Goal: Information Seeking & Learning: Learn about a topic

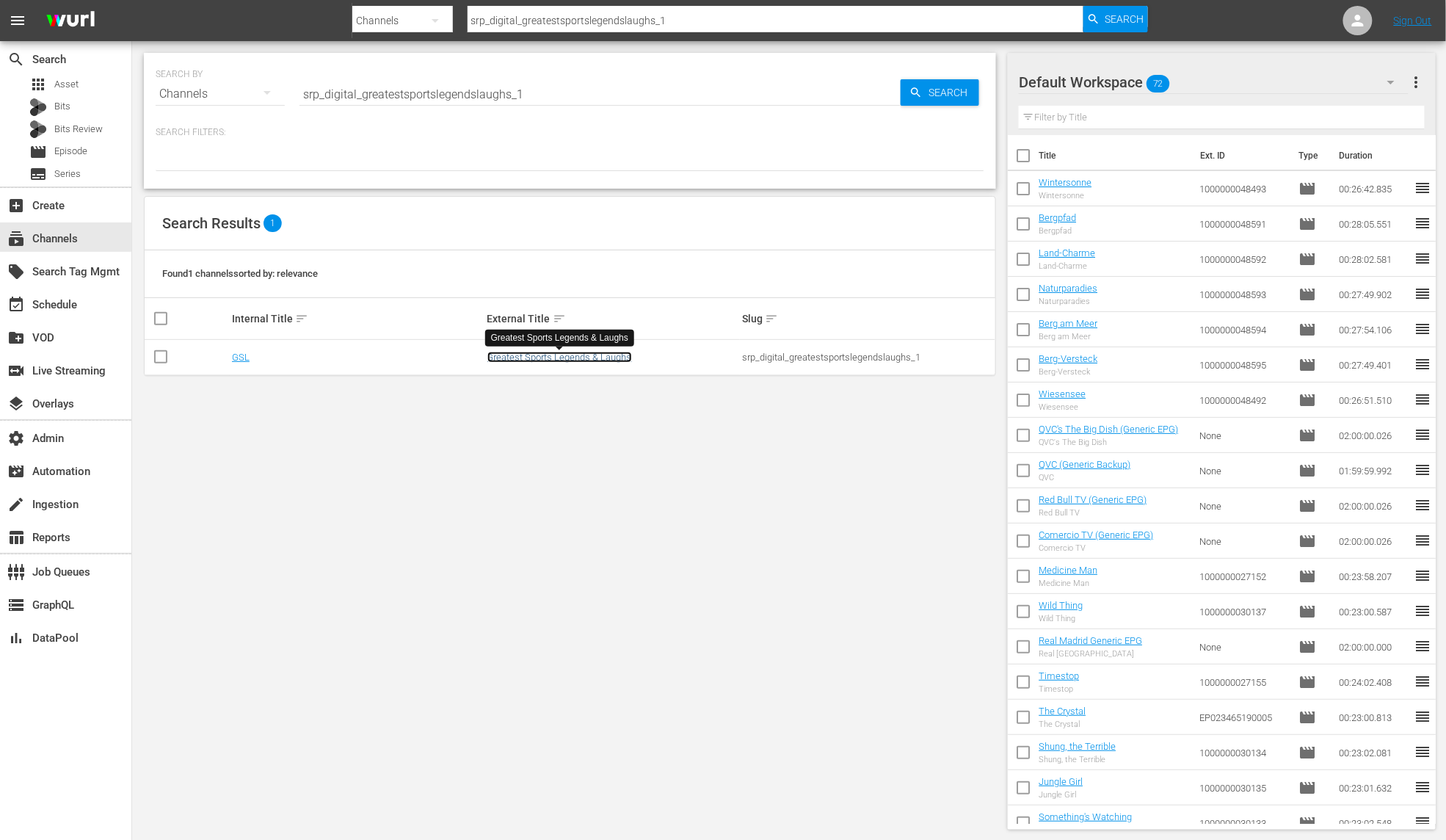
click at [561, 357] on link "Greatest Sports Legends & Laughs" at bounding box center [560, 357] width 145 height 11
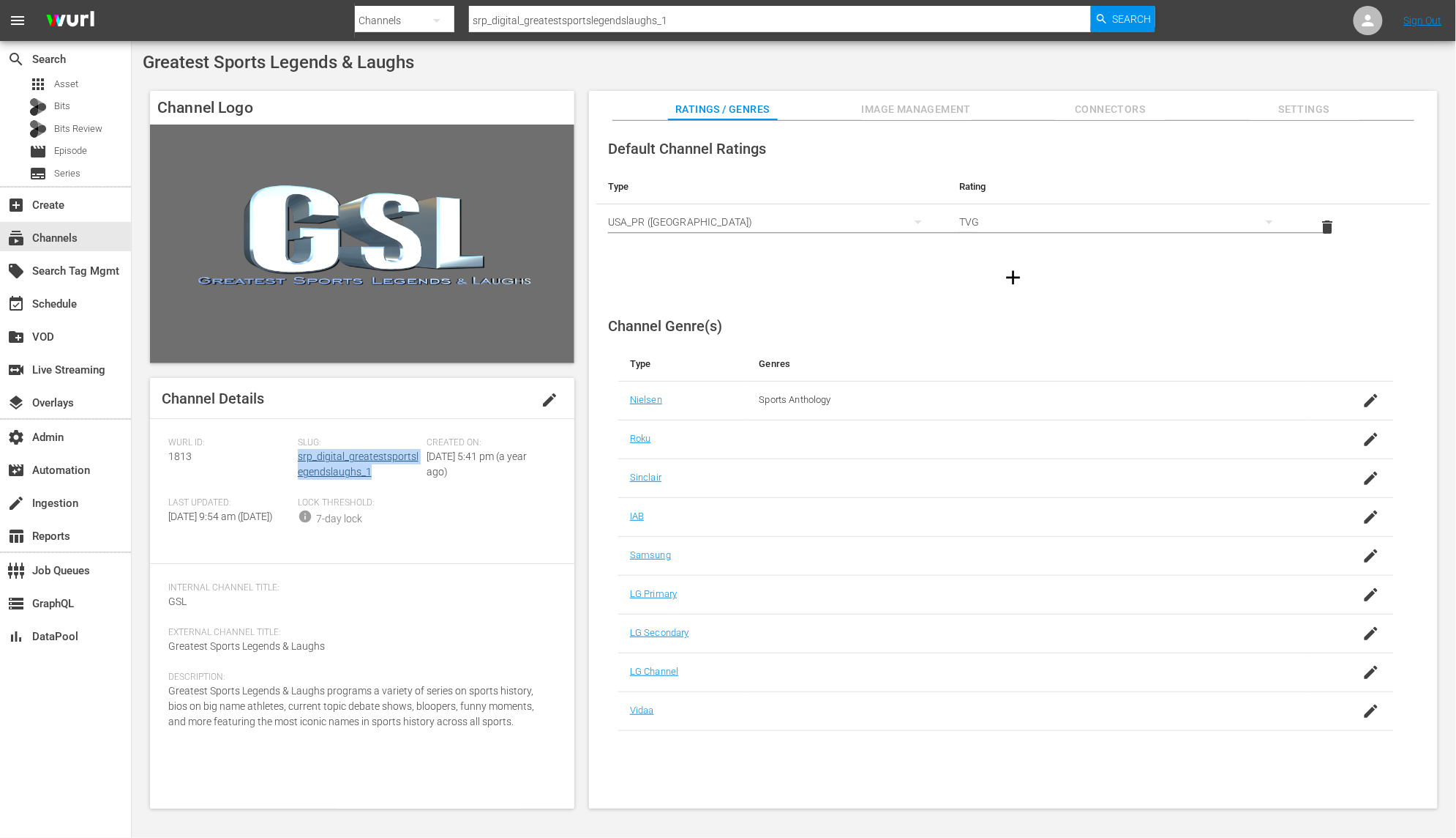
drag, startPoint x: 379, startPoint y: 474, endPoint x: 300, endPoint y: 463, distance: 79.8
click at [300, 463] on div "Slug: srp_digital_greatestsportslegendslaughs_1" at bounding box center [363, 468] width 129 height 60
copy link "srp_digital_greatestsportslegendslaughs_1"
drag, startPoint x: 199, startPoint y: 458, endPoint x: 154, endPoint y: 461, distance: 45.1
click at [154, 461] on div "Channel Details edit Wurl ID: 1813 Slug: srp_digital_greatestsportslegendslaugh…" at bounding box center [363, 593] width 425 height 431
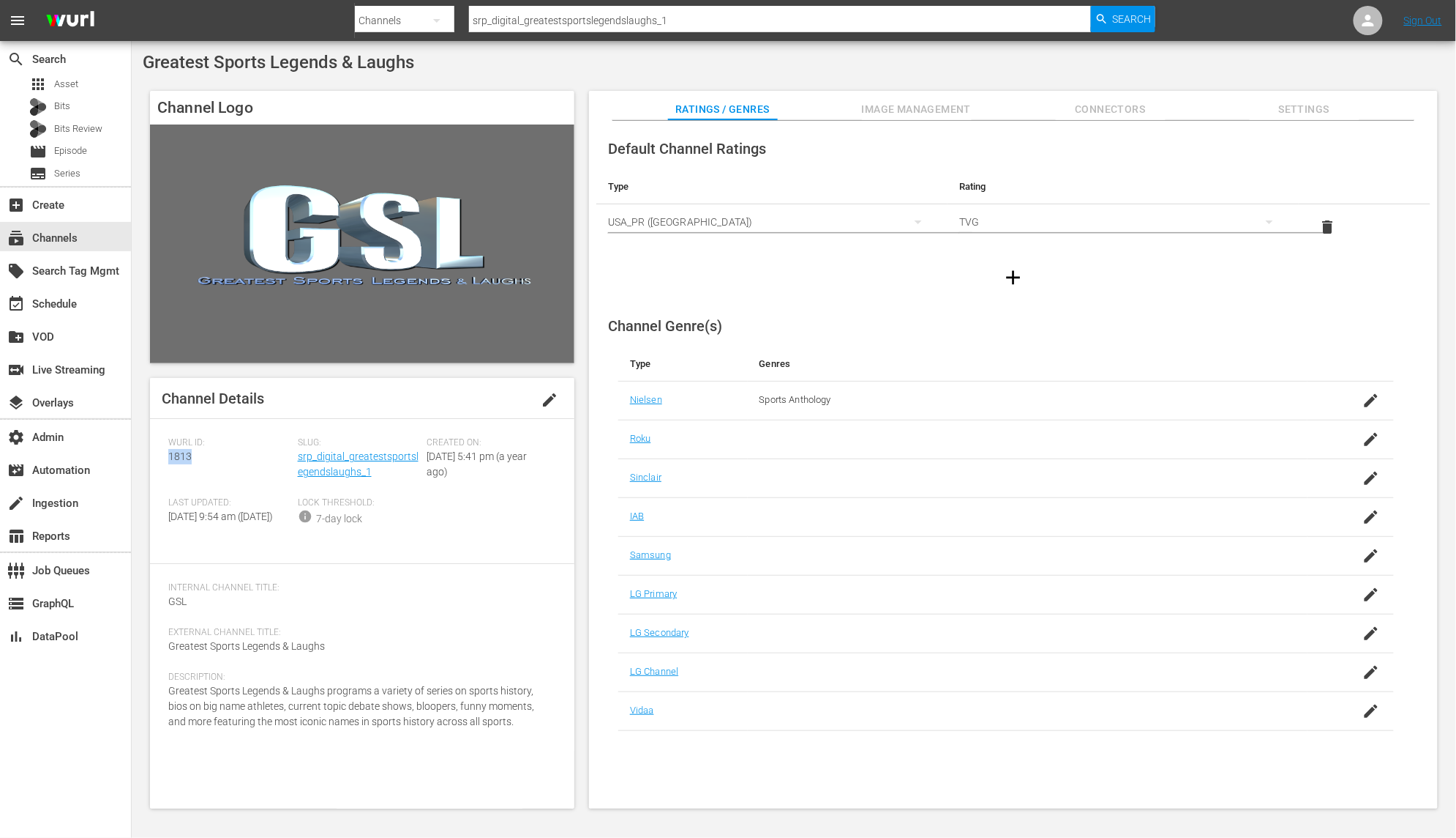
copy span "1813"
drag, startPoint x: 384, startPoint y: 473, endPoint x: 299, endPoint y: 463, distance: 85.6
click at [299, 463] on div "Slug: srp_digital_greatestsportslegendslaughs_1" at bounding box center [363, 468] width 129 height 60
copy link "srp_digital_greatestsportslegendslaughs_1"
drag, startPoint x: 202, startPoint y: 461, endPoint x: 154, endPoint y: 461, distance: 48.0
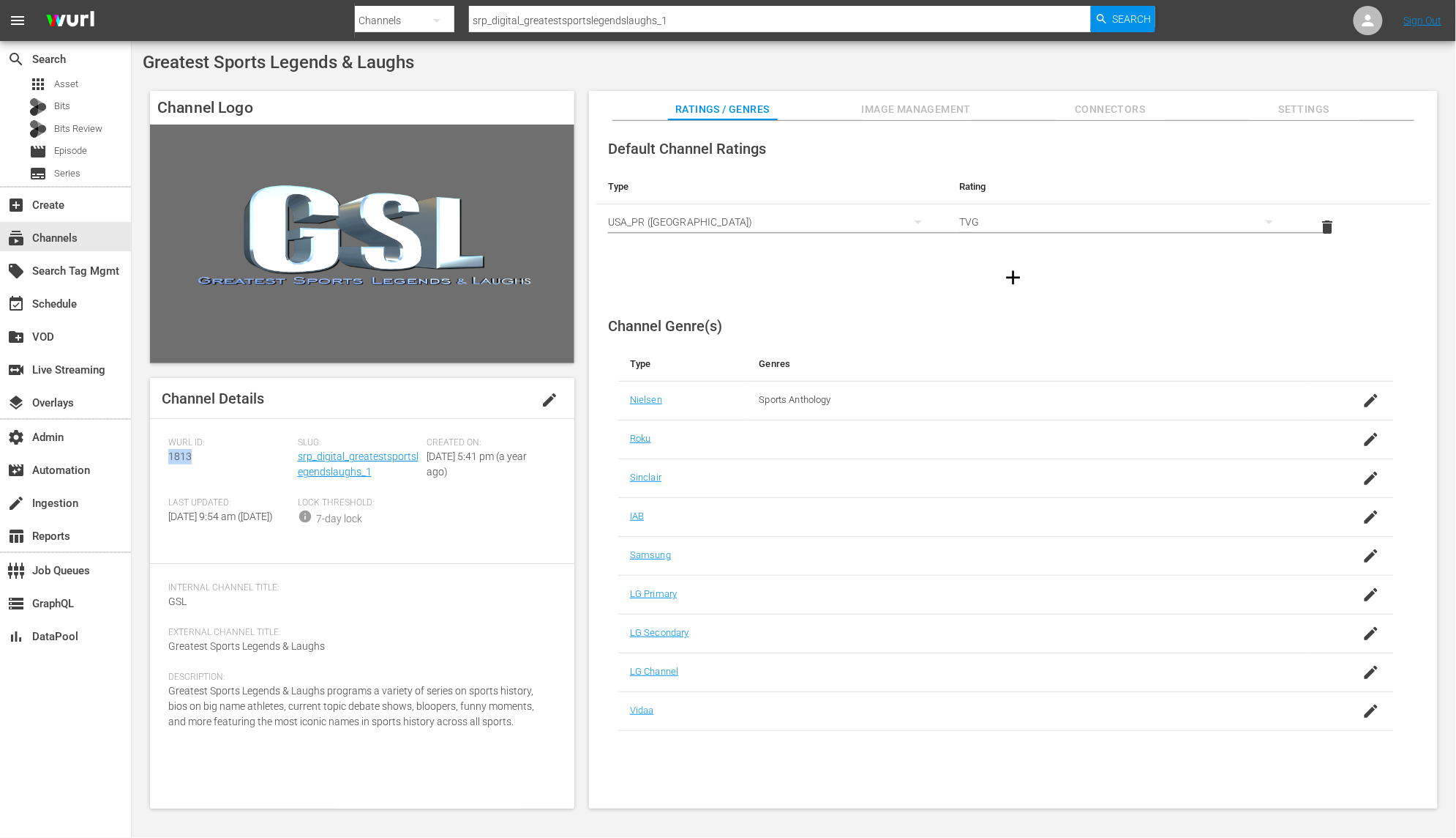
click at [154, 461] on div "Channel Details edit Wurl ID: 1813 Slug: srp_digital_greatestsportslegendslaugh…" at bounding box center [363, 593] width 425 height 431
copy span "1813"
drag, startPoint x: 514, startPoint y: 725, endPoint x: 263, endPoint y: 726, distance: 251.0
click at [248, 730] on div "Description: Greatest Sports Legends & Laughs programs a variety of series on s…" at bounding box center [363, 710] width 388 height 76
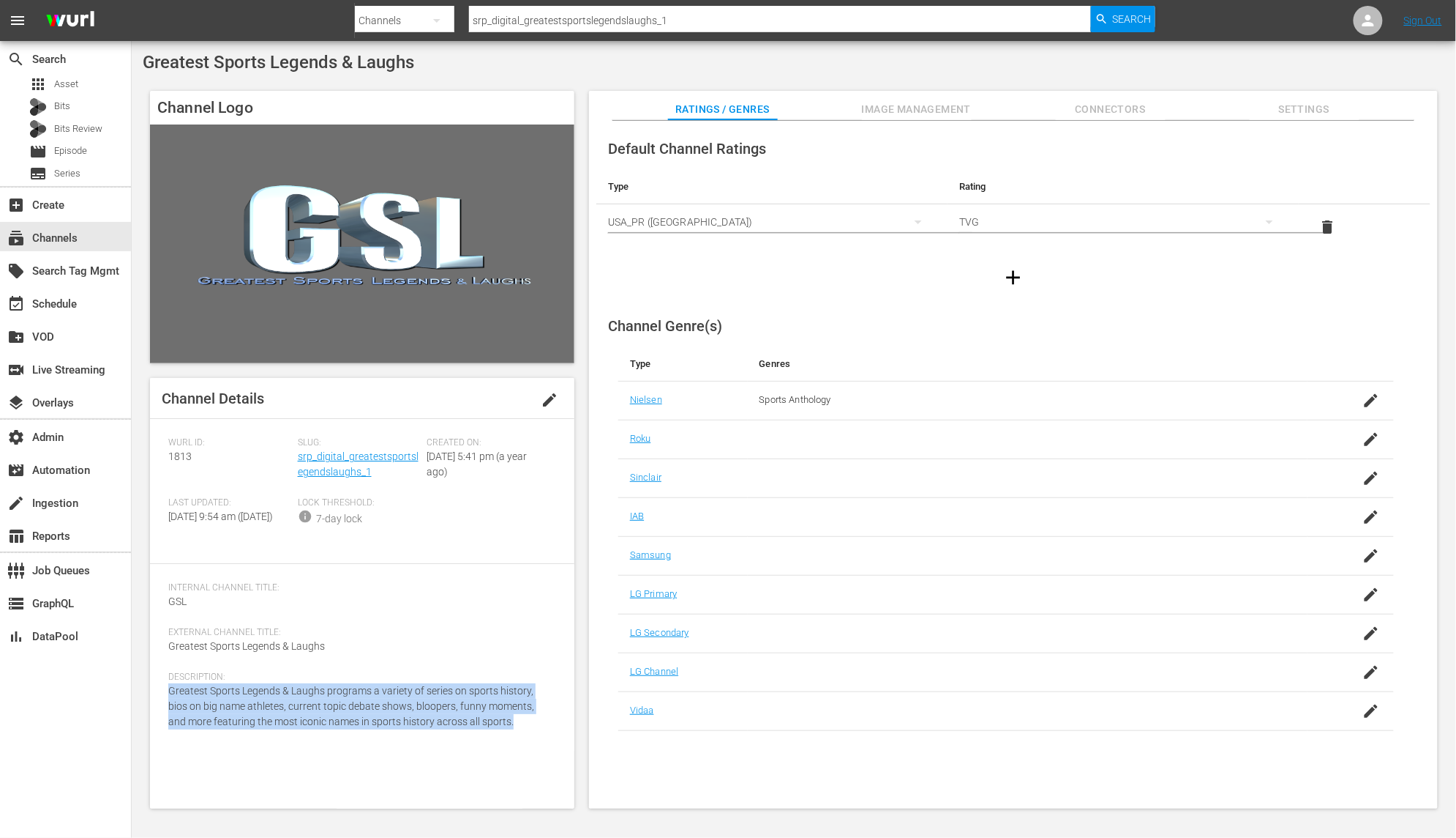
drag, startPoint x: 514, startPoint y: 736, endPoint x: 163, endPoint y: 706, distance: 352.3
click at [163, 706] on div "Channel Details edit Wurl ID: 1813 Slug: srp_digital_greatestsportslegendslaugh…" at bounding box center [363, 593] width 425 height 431
copy span "Greatest Sports Legends & Laughs programs a variety of series on sports history…"
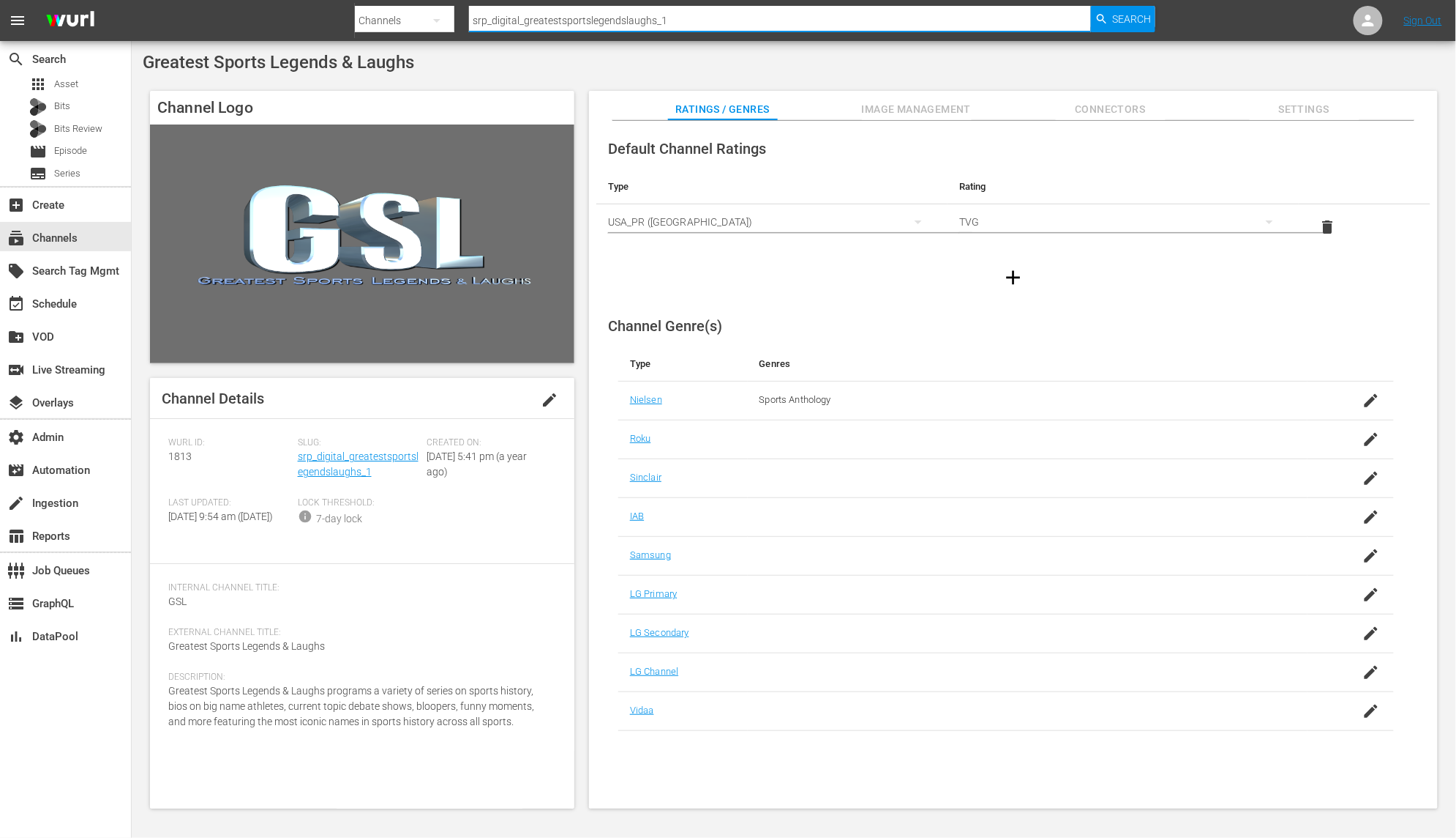
click at [374, 4] on div "Search By Channels Search ID, Title, Description, Keywords, or Category srp_dig…" at bounding box center [755, 20] width 801 height 35
paste input "digital_xplorationstation"
type input "srpdigital_xplorationstation_1"
click at [1130, 17] on span "Search" at bounding box center [1132, 18] width 39 height 26
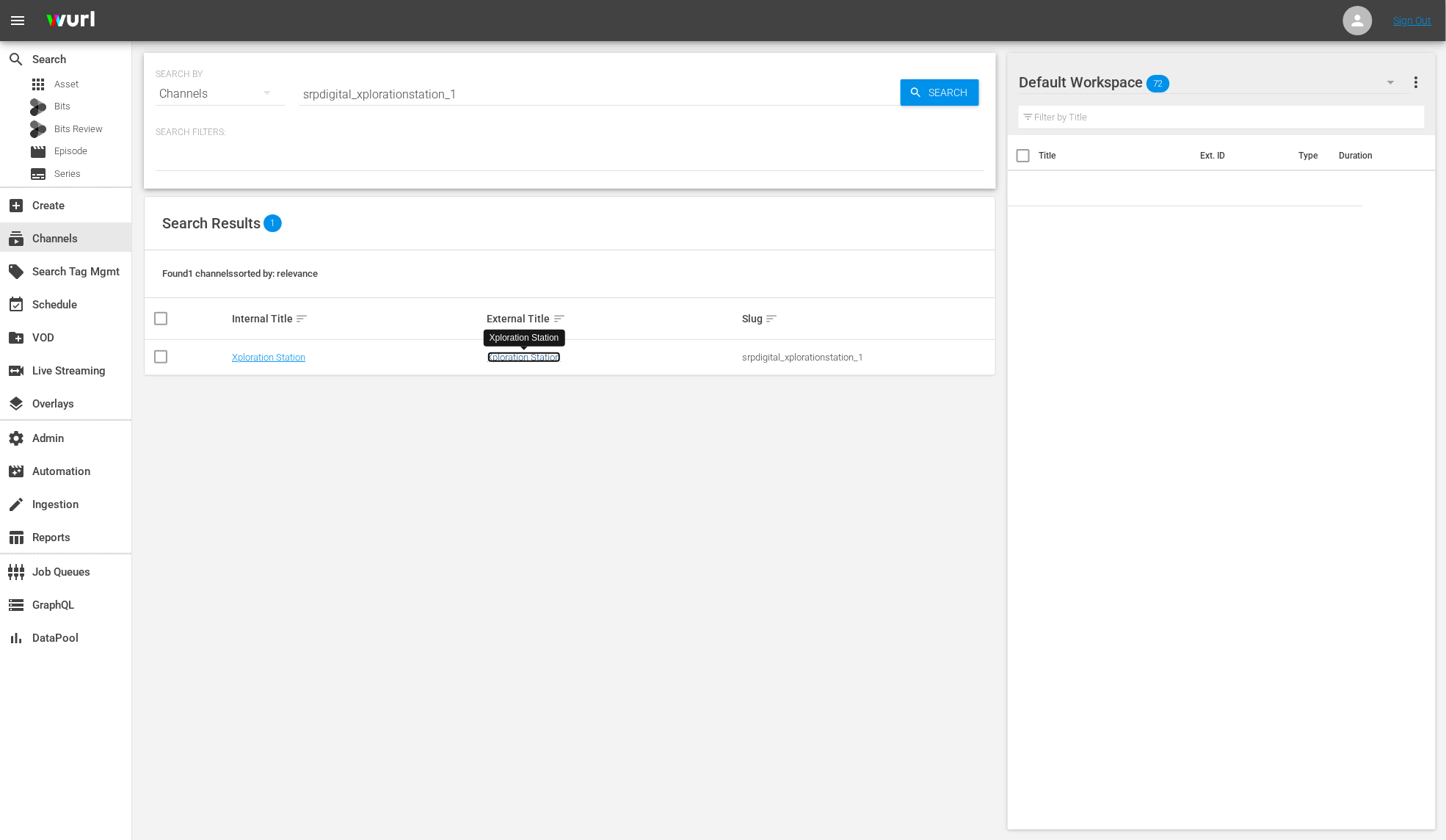
click at [519, 358] on link "Xploration Station" at bounding box center [524, 357] width 73 height 11
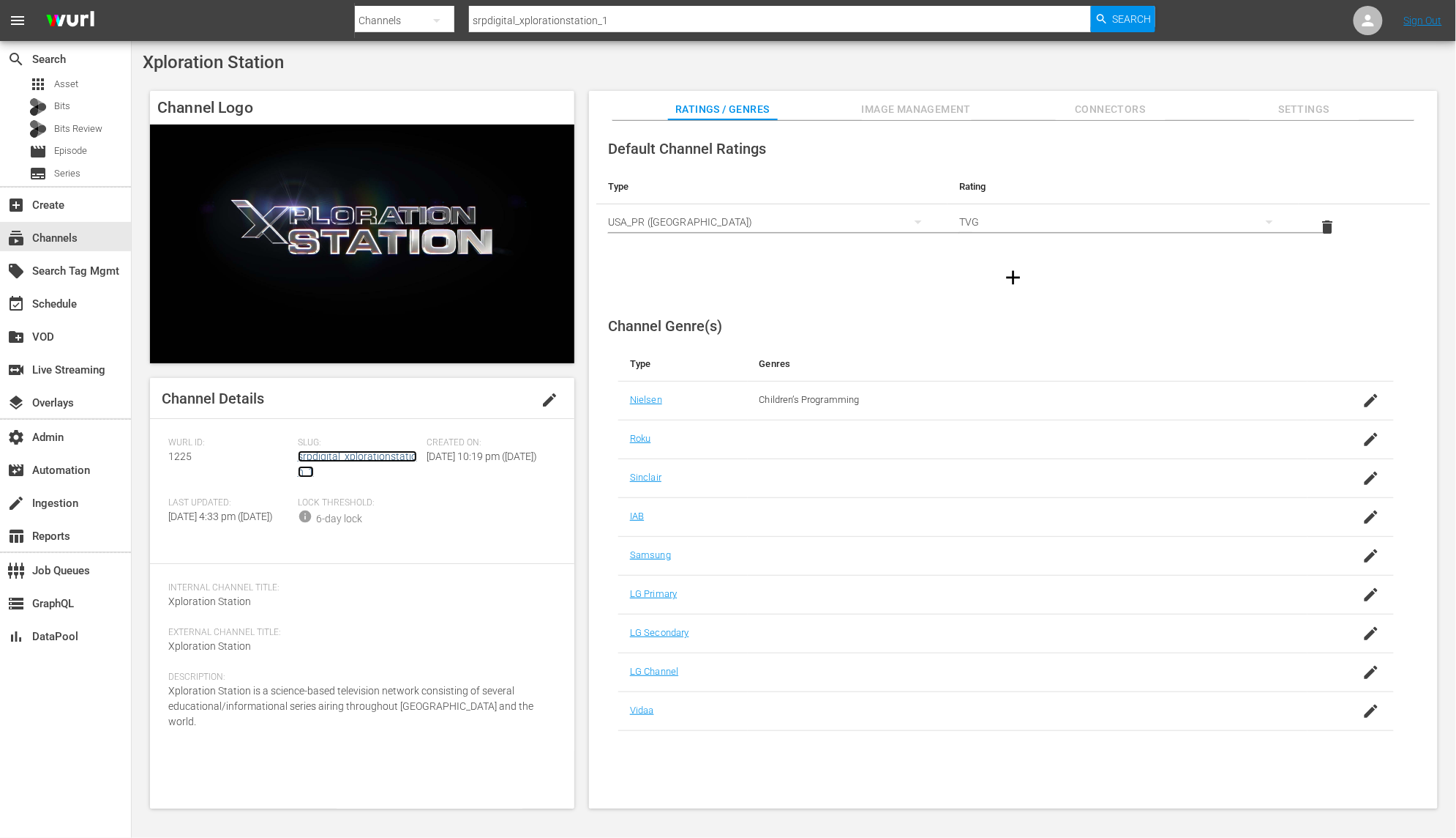
click at [389, 455] on link "srpdigital_xplorationstation_1" at bounding box center [357, 464] width 119 height 27
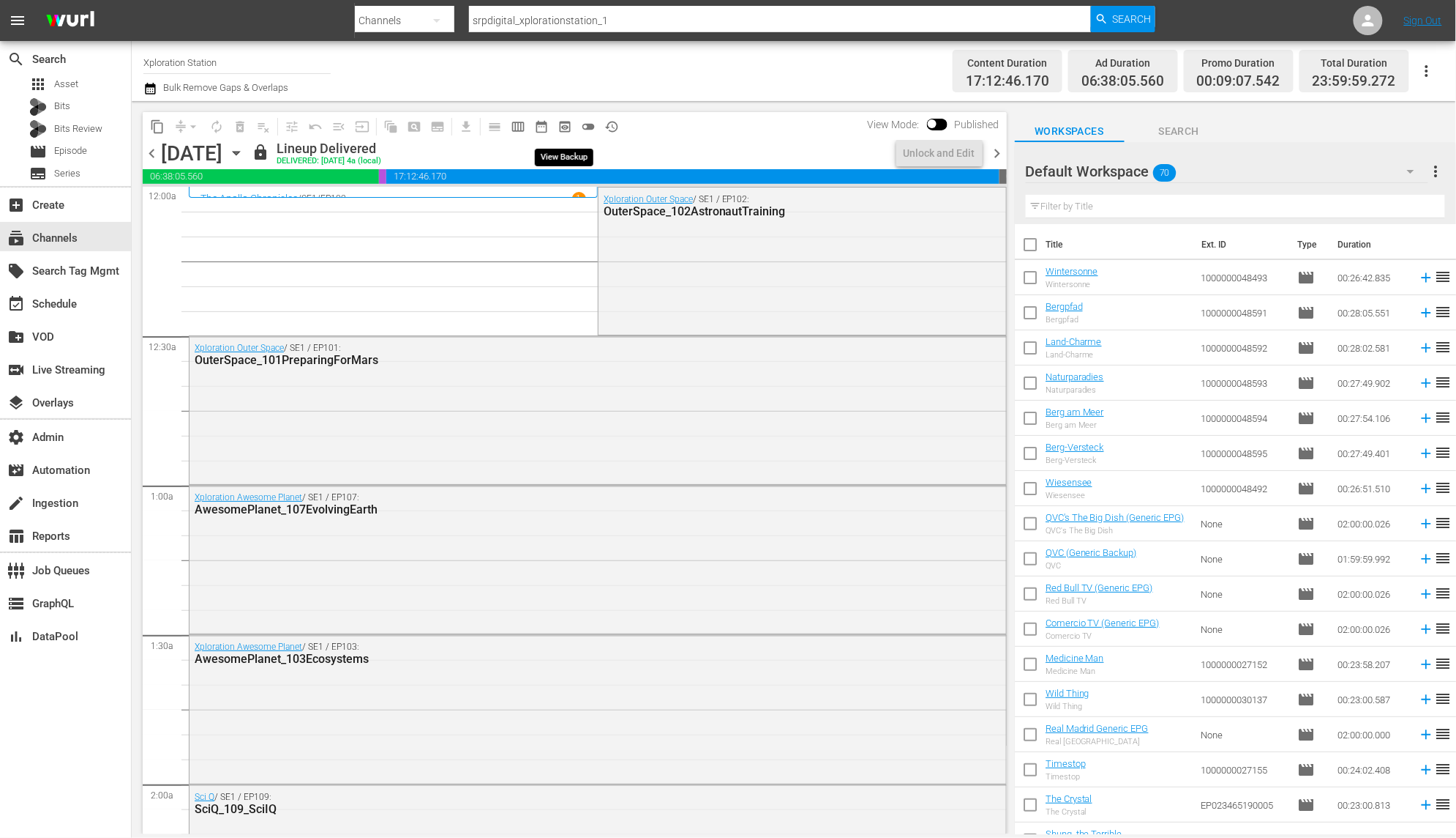
click at [567, 130] on span "preview_outlined" at bounding box center [564, 126] width 14 height 14
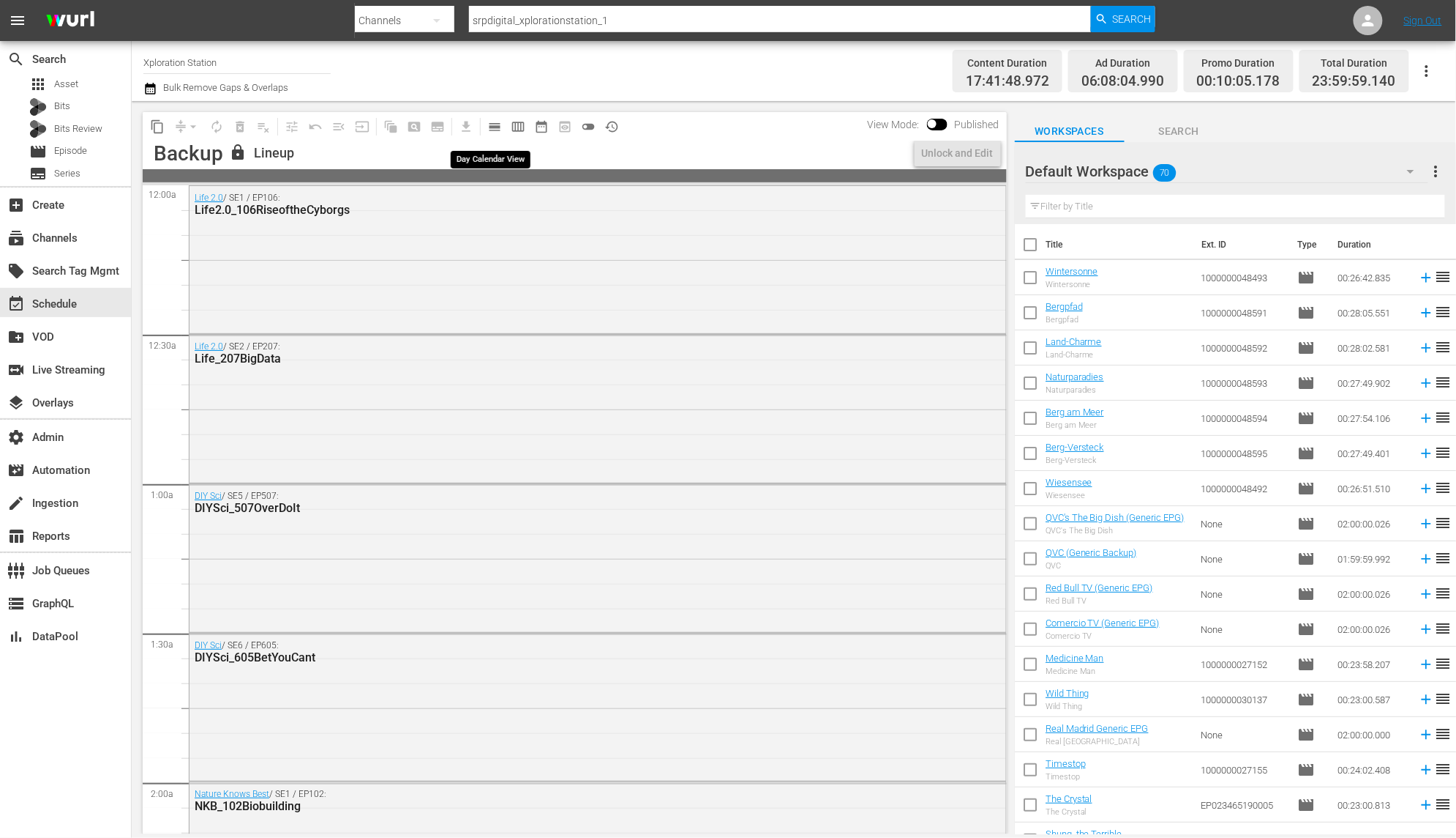
click at [493, 128] on span "calendar_view_day_outlined" at bounding box center [494, 126] width 14 height 14
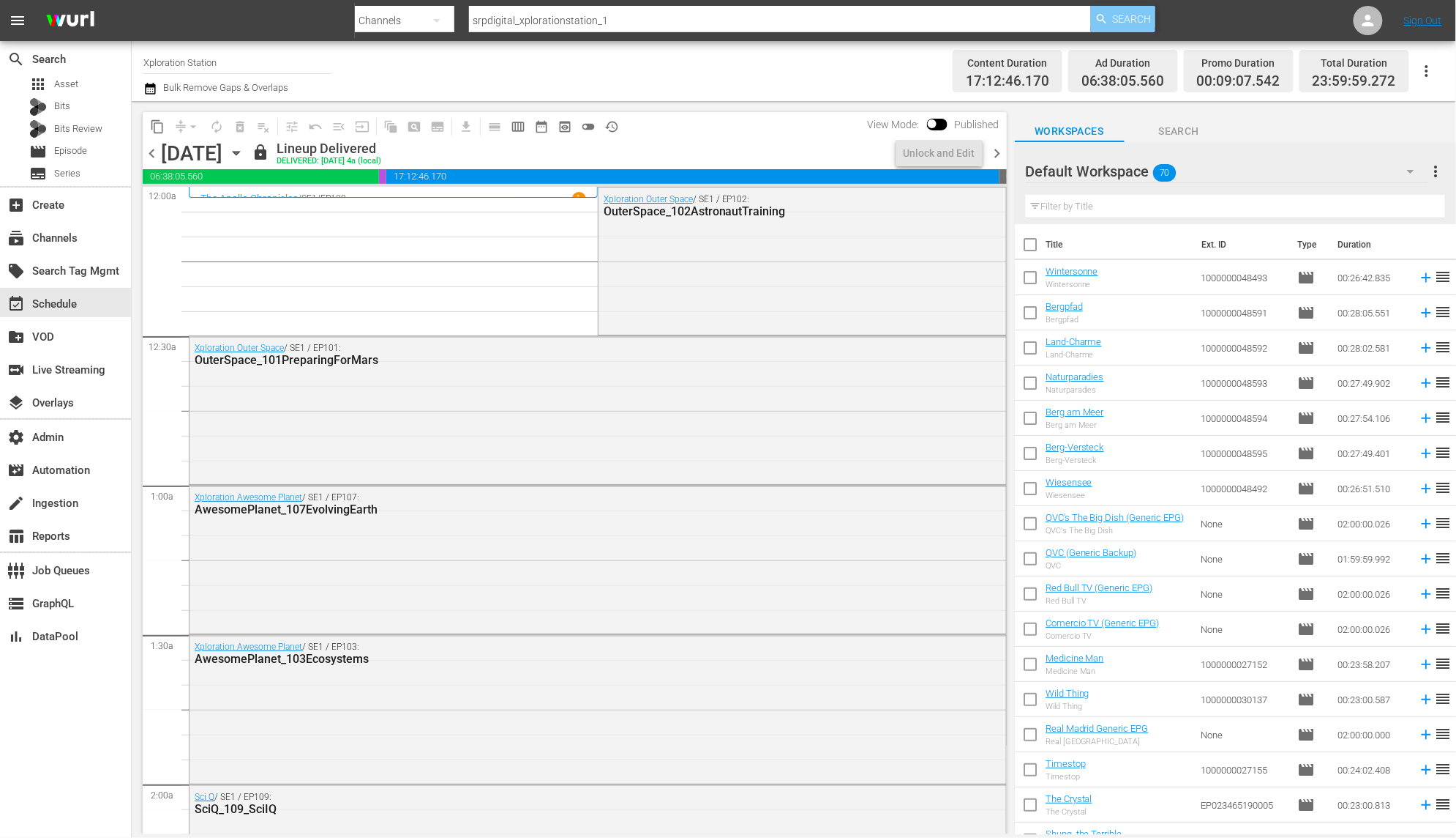
click at [1128, 20] on span "Search" at bounding box center [1132, 18] width 39 height 26
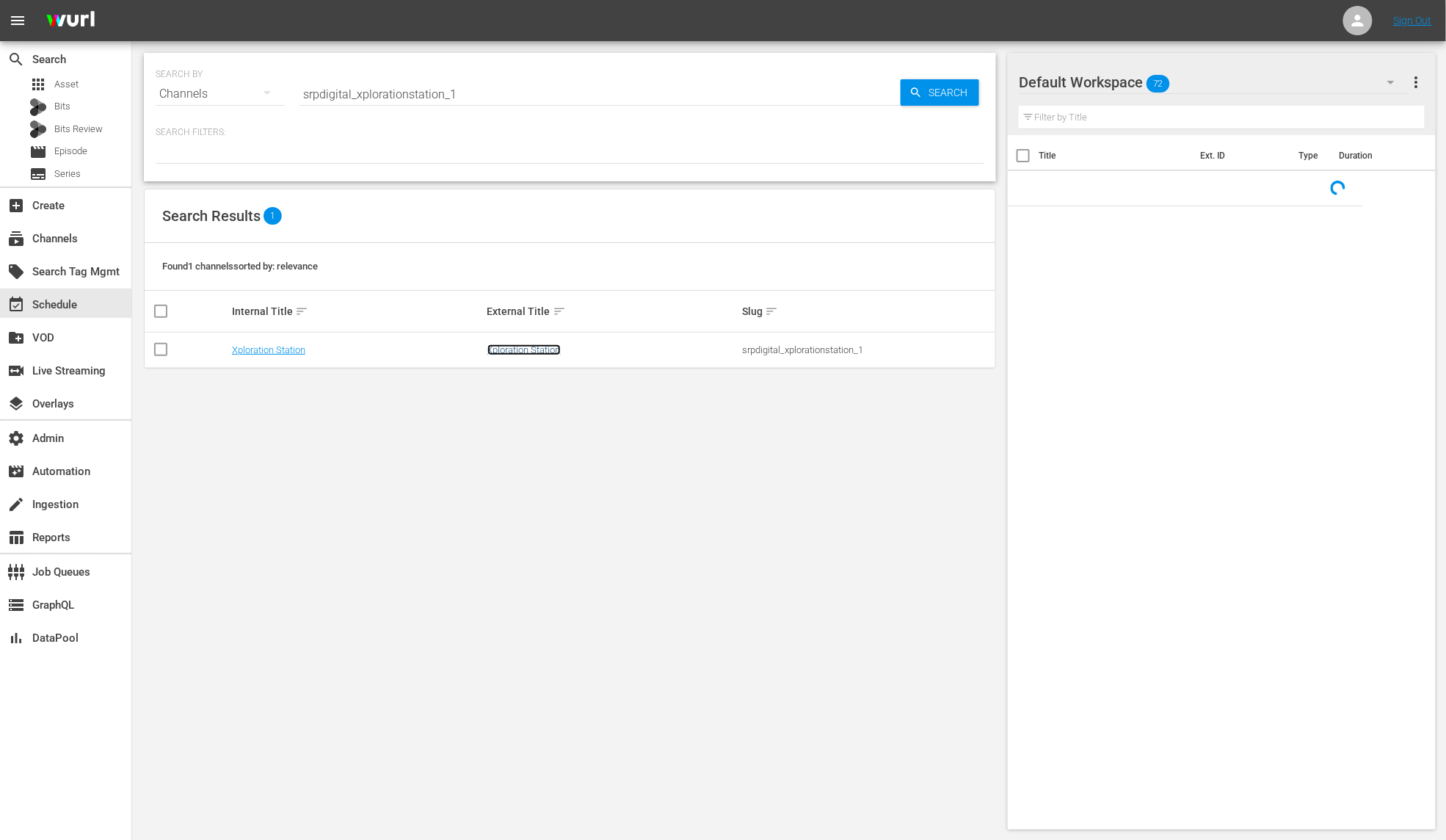
click at [540, 346] on link "Xploration Station" at bounding box center [524, 349] width 73 height 11
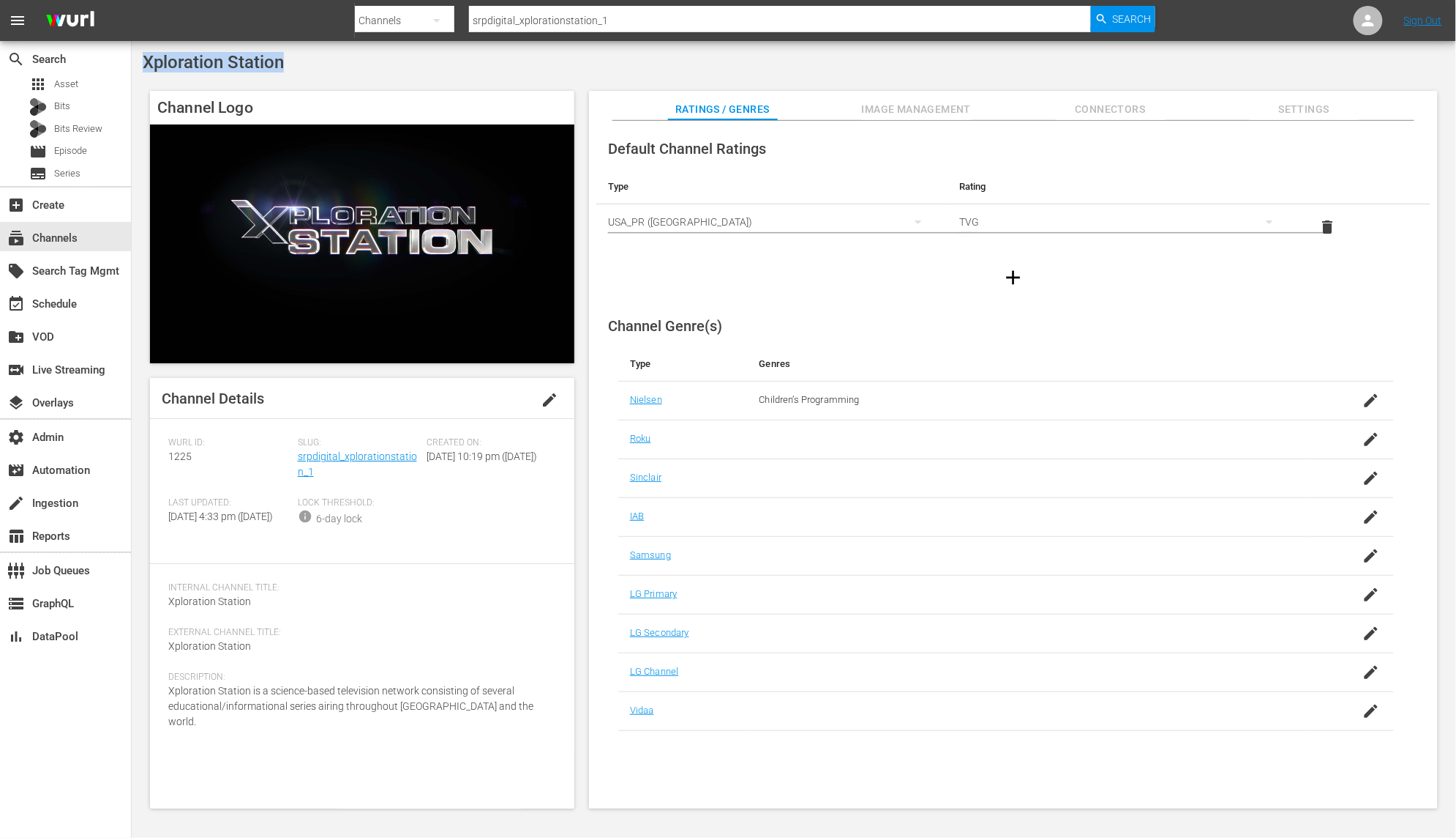
drag, startPoint x: 265, startPoint y: 65, endPoint x: 146, endPoint y: 69, distance: 119.1
click at [146, 69] on div "Xploration Station" at bounding box center [794, 62] width 1302 height 20
copy span "Xploration Station"
drag, startPoint x: 315, startPoint y: 472, endPoint x: 299, endPoint y: 460, distance: 20.0
click at [299, 460] on div "Slug: srpdigital_xplorationstation_1" at bounding box center [363, 468] width 129 height 60
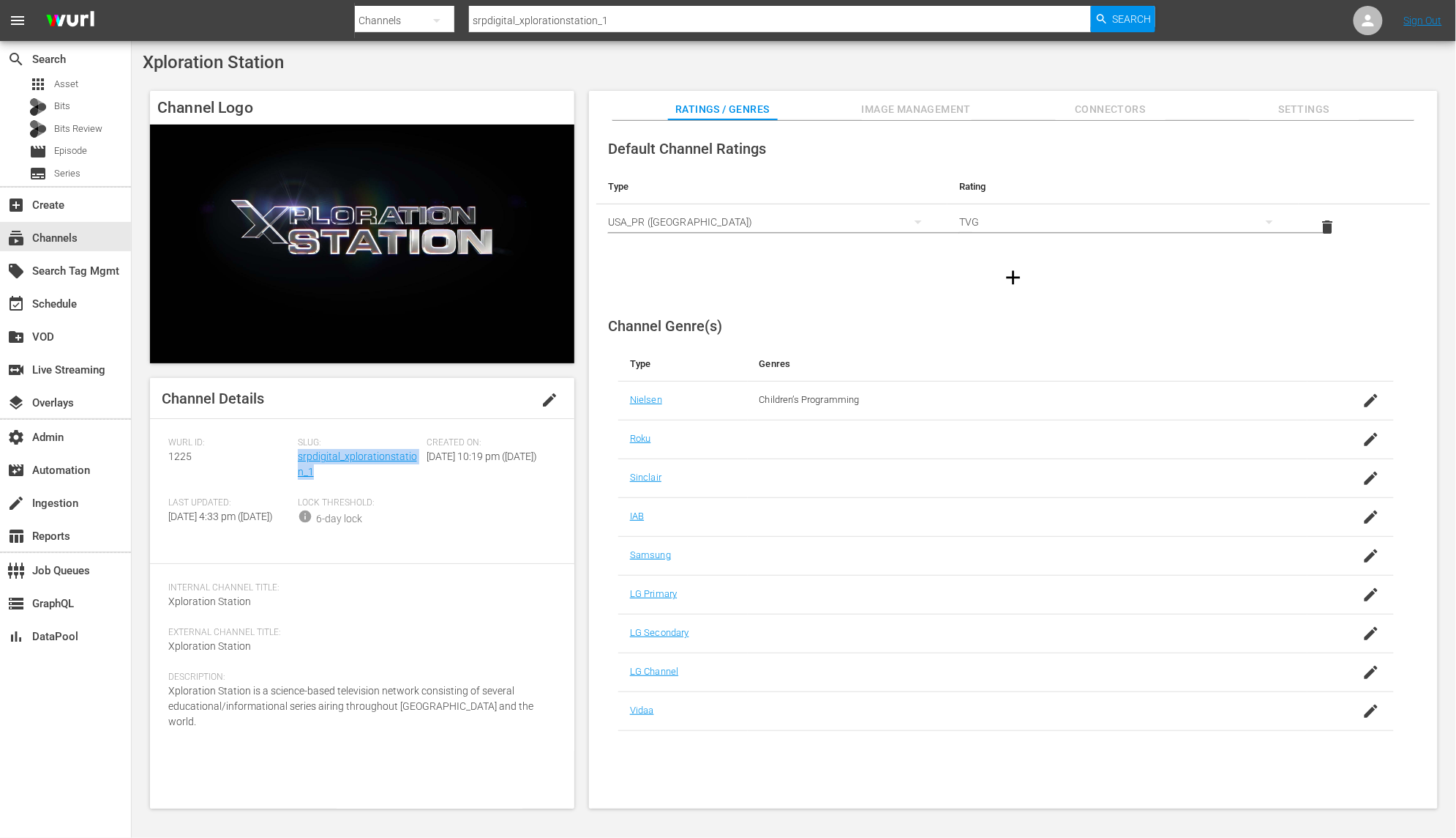
copy link "srpdigital_xplorationstation_1"
drag, startPoint x: 191, startPoint y: 460, endPoint x: 164, endPoint y: 459, distance: 27.0
click at [164, 459] on div "Channel Details edit Wurl ID: 1225 Slug: srpdigital_xplorationstation_1 Created…" at bounding box center [363, 593] width 425 height 431
copy span "1225"
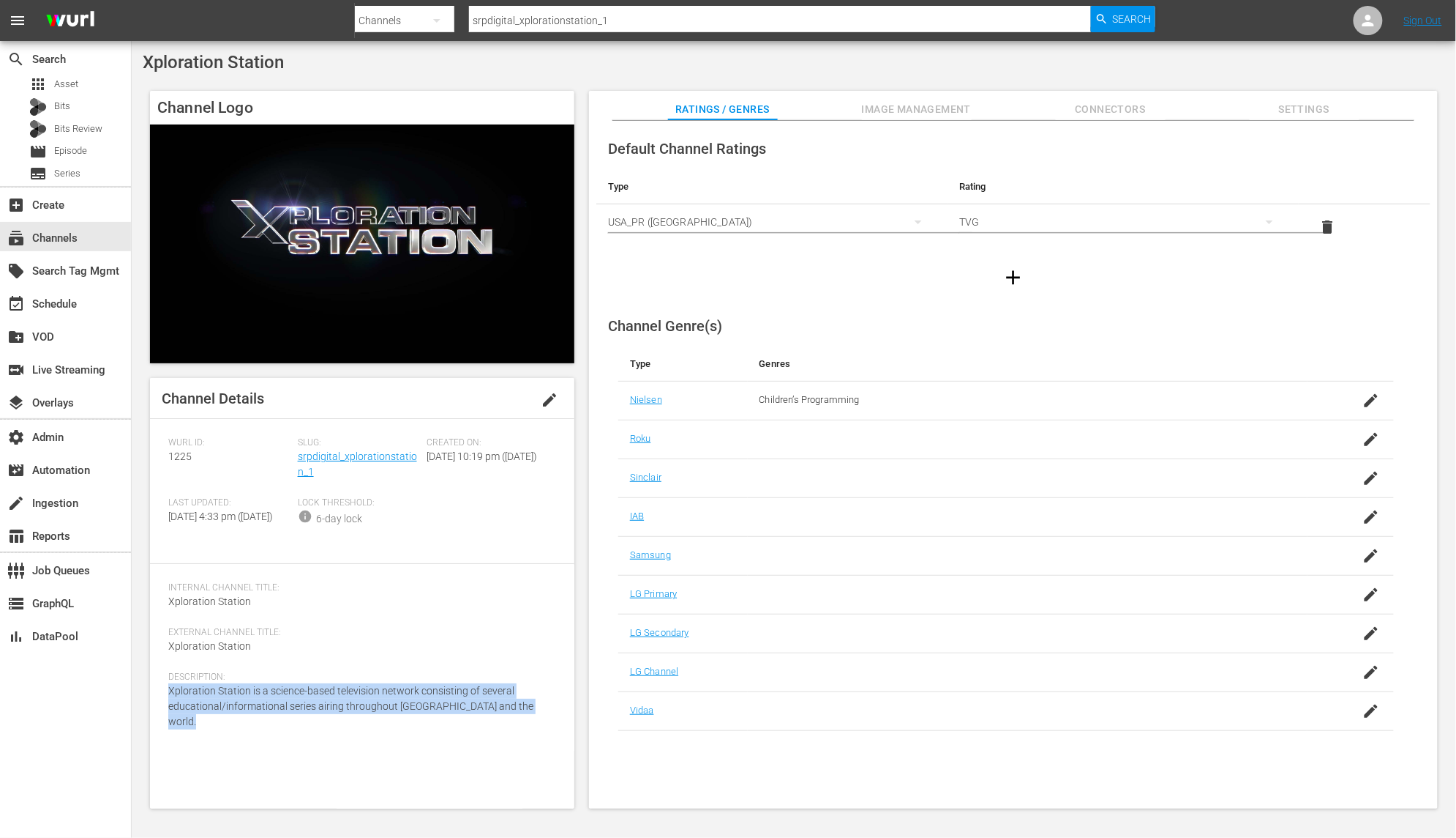
drag, startPoint x: 540, startPoint y: 723, endPoint x: 163, endPoint y: 708, distance: 377.3
click at [163, 708] on div "Channel Details edit Wurl ID: 1225 Slug: srpdigital_xplorationstation_1 Created…" at bounding box center [363, 593] width 425 height 431
copy span "Xploration Station is a science-based television network consisting of several …"
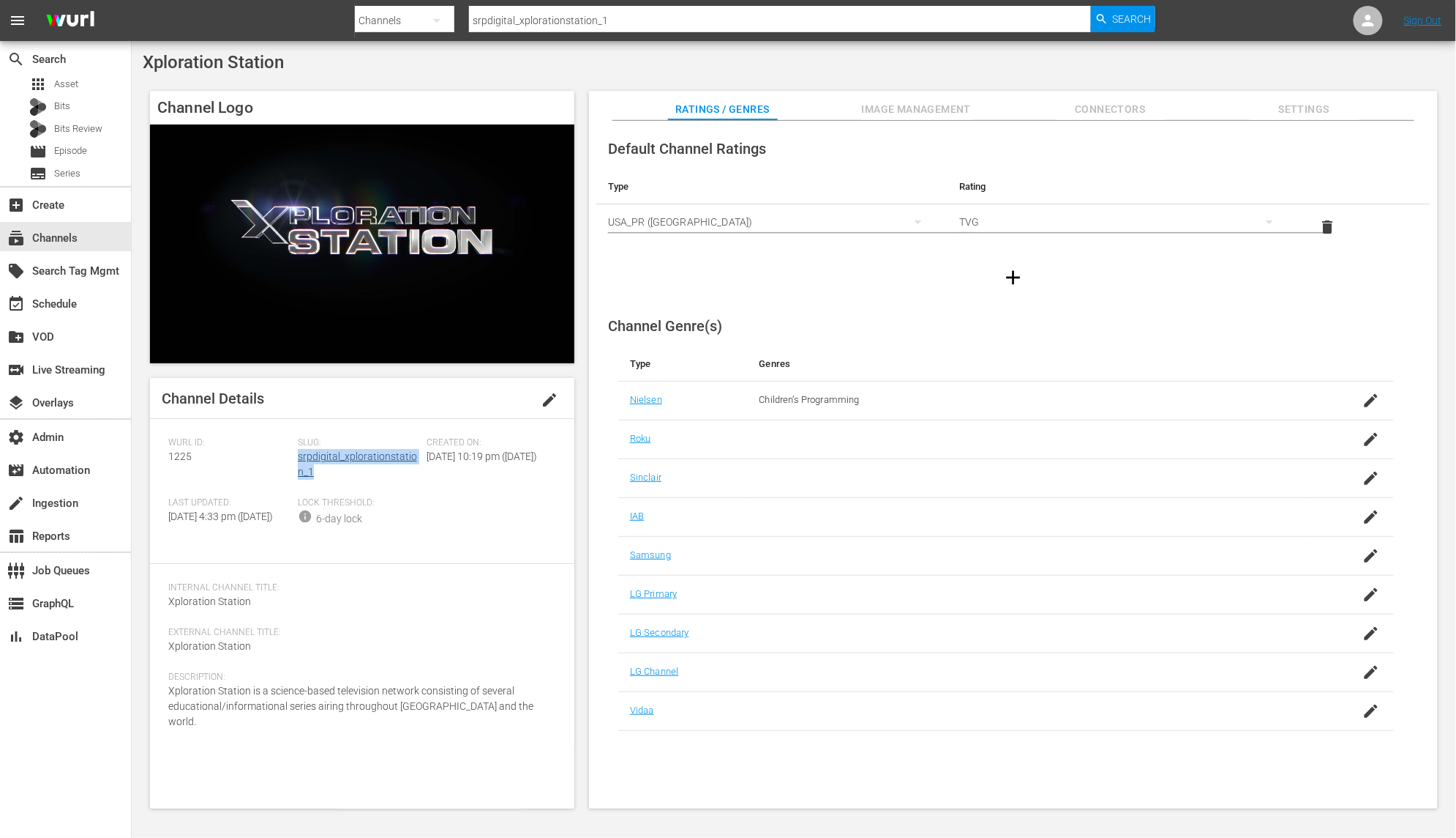
drag, startPoint x: 316, startPoint y: 479, endPoint x: 296, endPoint y: 463, distance: 25.6
click at [298, 463] on div "Slug: srpdigital_xplorationstation_1" at bounding box center [363, 468] width 129 height 60
copy link "srpdigital_xplorationstation_1"
drag, startPoint x: 645, startPoint y: 22, endPoint x: 428, endPoint y: 21, distance: 217.0
click at [428, 21] on div "Search By Channels Search ID, Title, Description, Keywords, or Category srpdigi…" at bounding box center [755, 20] width 801 height 35
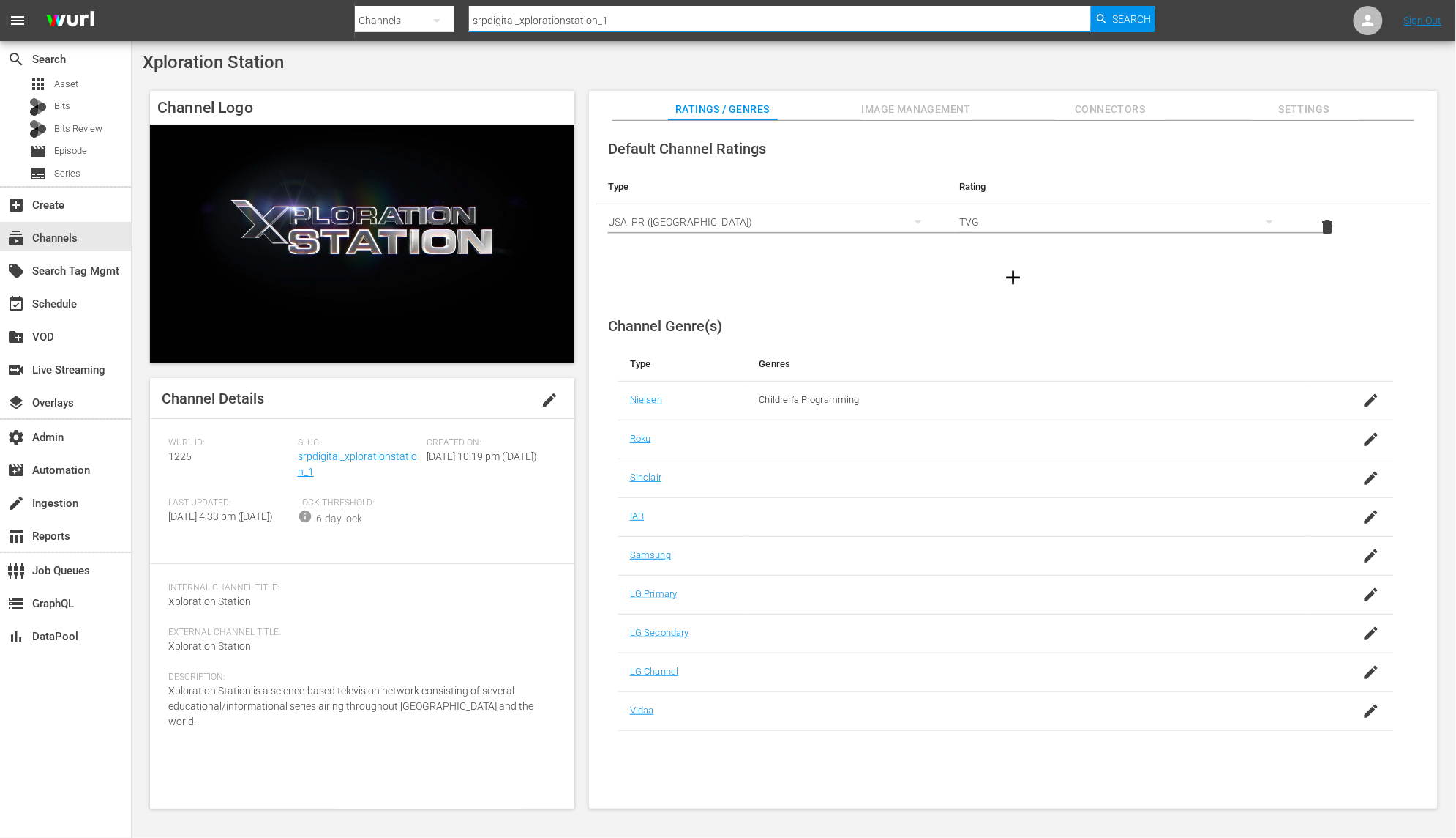
paste input "wtfn_entertainment_realemergency"
type input "wtfn_entertainment_realemergency_1"
click at [1143, 20] on span "Search" at bounding box center [1132, 18] width 39 height 26
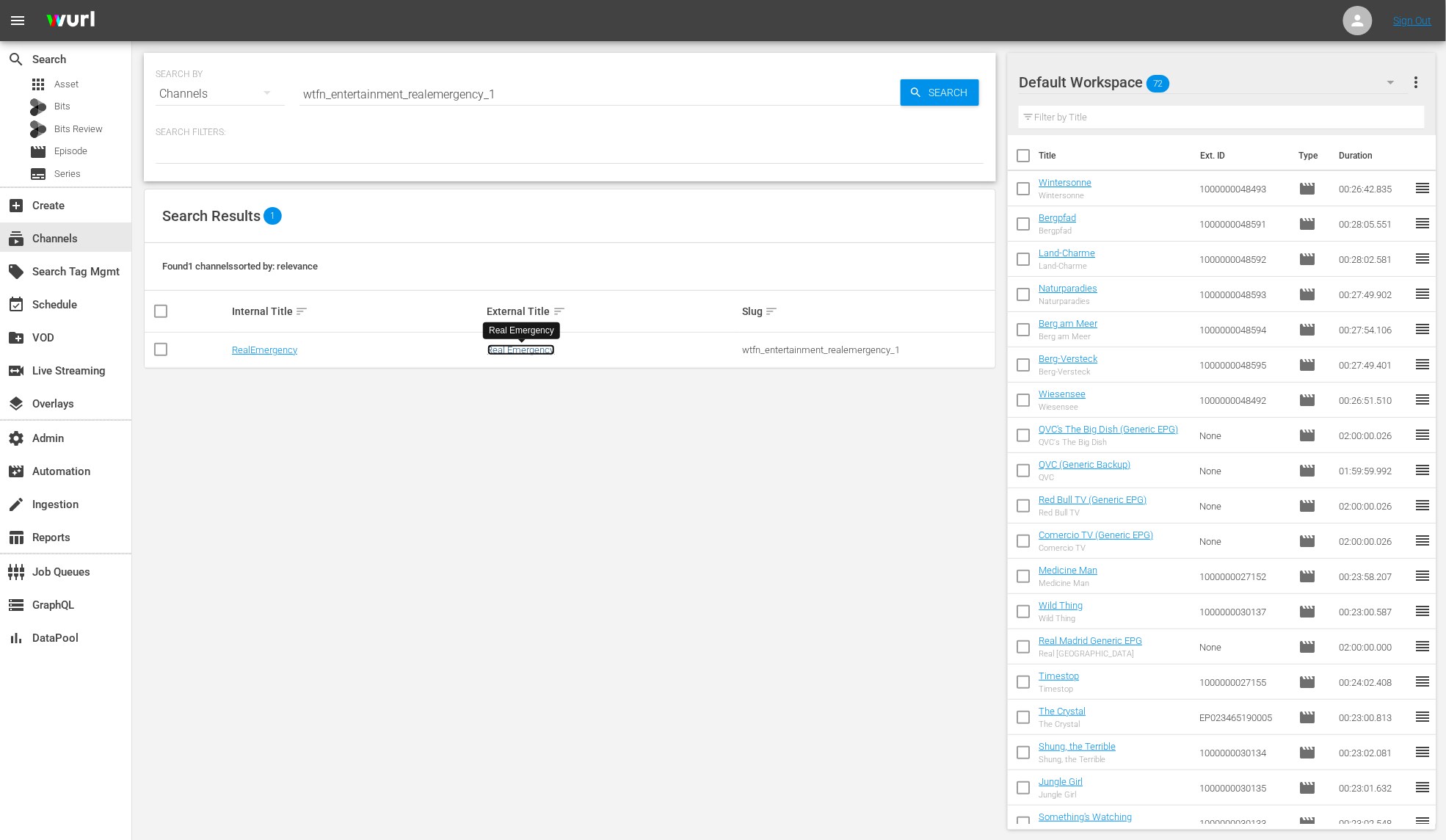
click at [532, 353] on link "Real Emergency" at bounding box center [521, 349] width 67 height 11
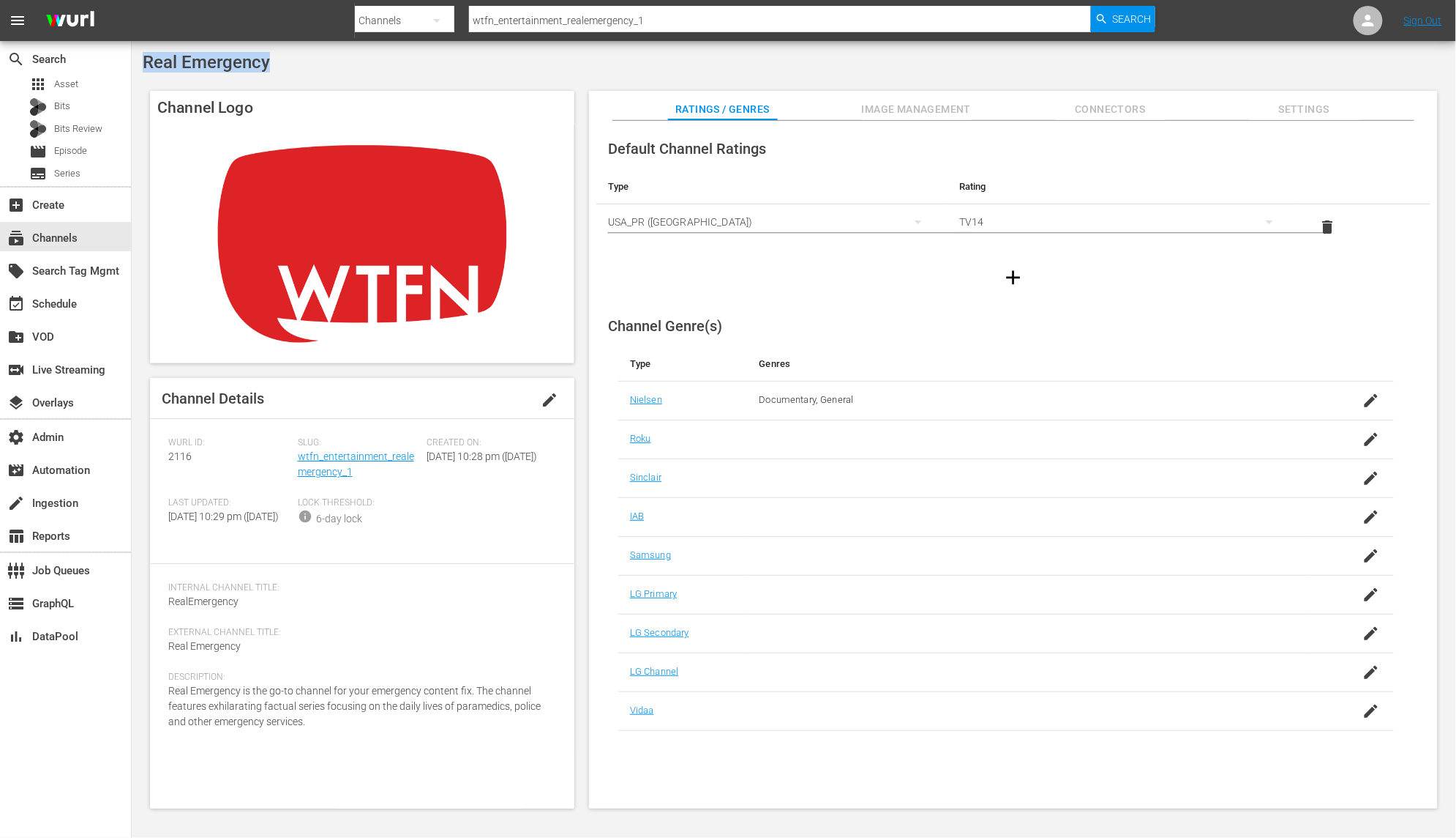
drag, startPoint x: 266, startPoint y: 62, endPoint x: 136, endPoint y: 65, distance: 130.0
click at [136, 65] on div "Real Emergency Channel Logo Channel Details edit Wurl ID: 2116 Slug: wtfn_enter…" at bounding box center [794, 434] width 1324 height 787
drag, startPoint x: 359, startPoint y: 476, endPoint x: 296, endPoint y: 464, distance: 64.1
click at [298, 464] on div "Slug: wtfn_entertainment_realemergency_1" at bounding box center [363, 468] width 129 height 60
drag, startPoint x: 196, startPoint y: 454, endPoint x: 150, endPoint y: 454, distance: 46.0
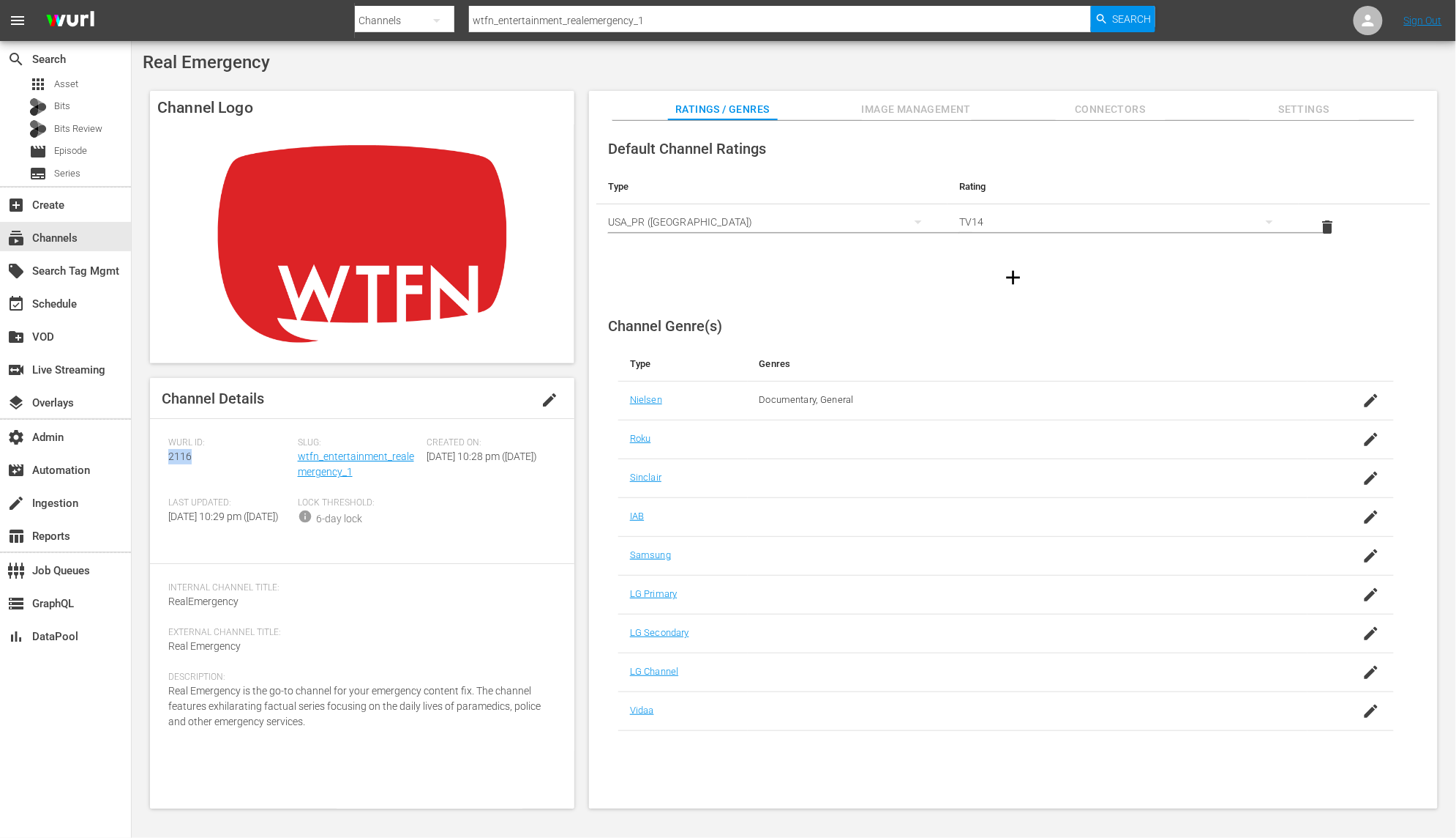
click at [150, 454] on div "Channel Details edit Wurl ID: 2116 Slug: wtfn_entertainment_realemergency_1 Cre…" at bounding box center [363, 593] width 425 height 431
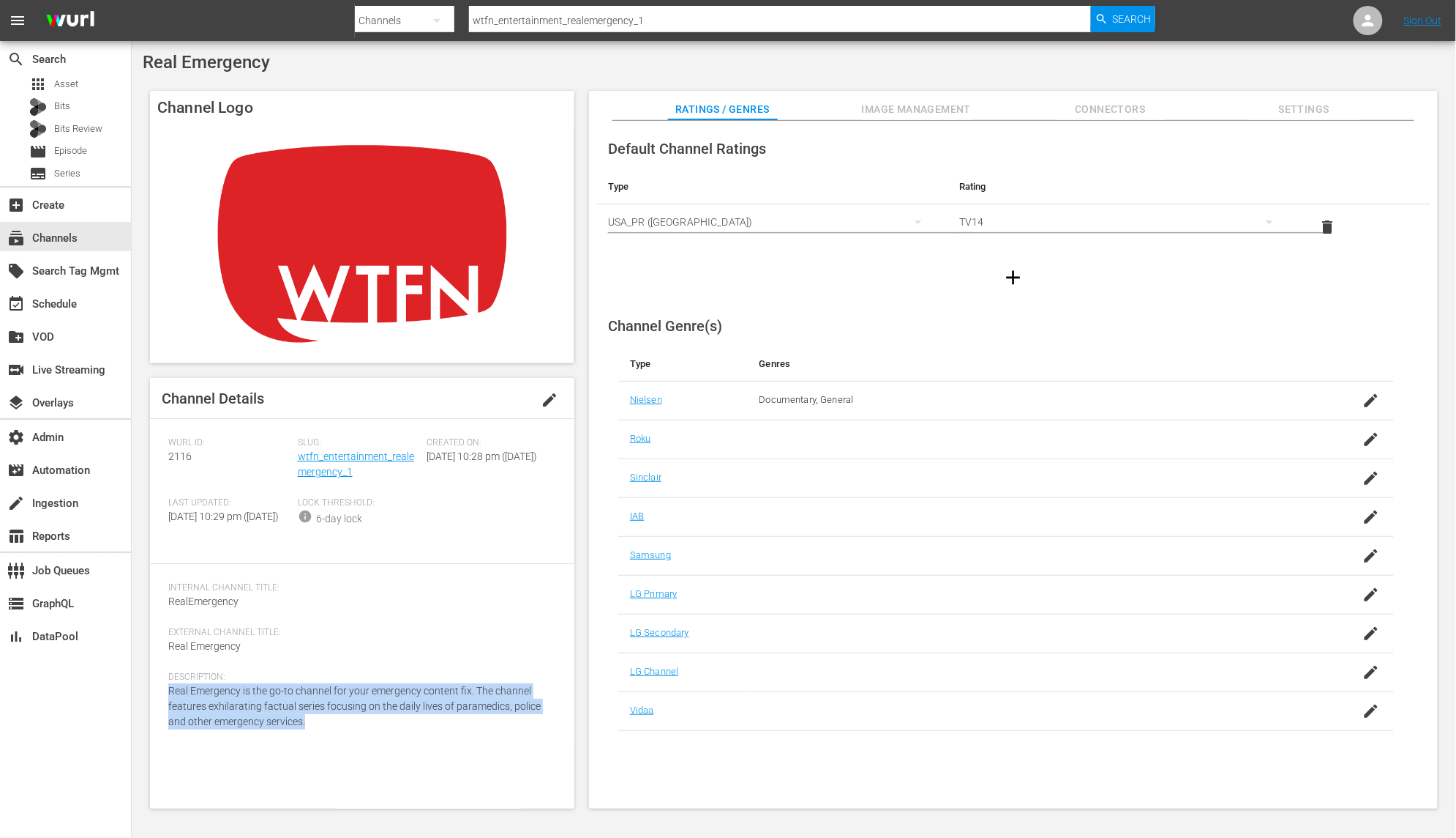
drag, startPoint x: 314, startPoint y: 736, endPoint x: 144, endPoint y: 707, distance: 172.5
click at [144, 707] on div "Channel Logo Channel Details edit Wurl ID: 2116 Slug: wtfn_entertainment_realem…" at bounding box center [794, 442] width 1302 height 718
click at [376, 454] on link "wtfn_entertainment_realemergency_1" at bounding box center [356, 464] width 117 height 27
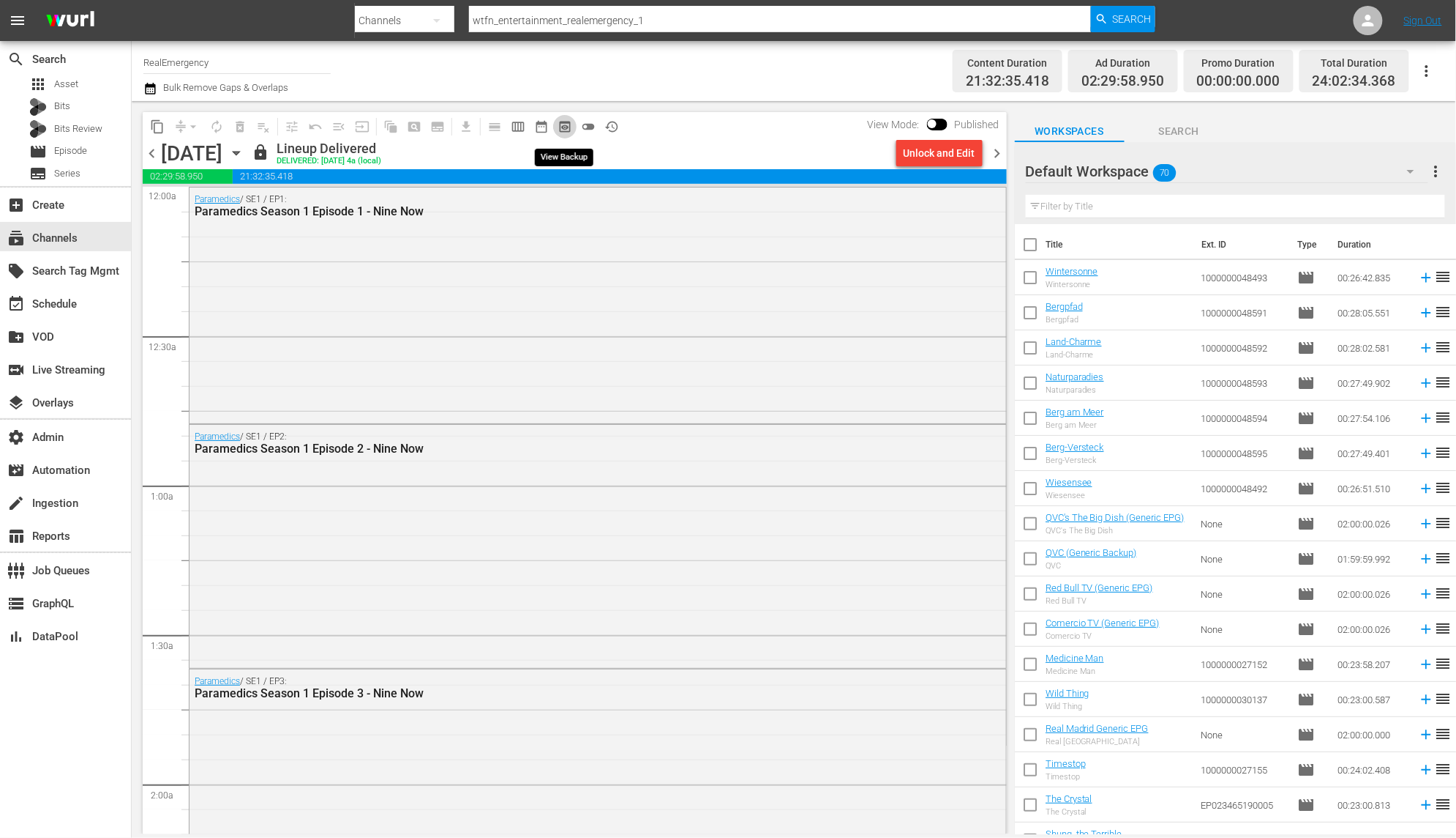
click at [568, 129] on span "preview_outlined" at bounding box center [564, 126] width 14 height 14
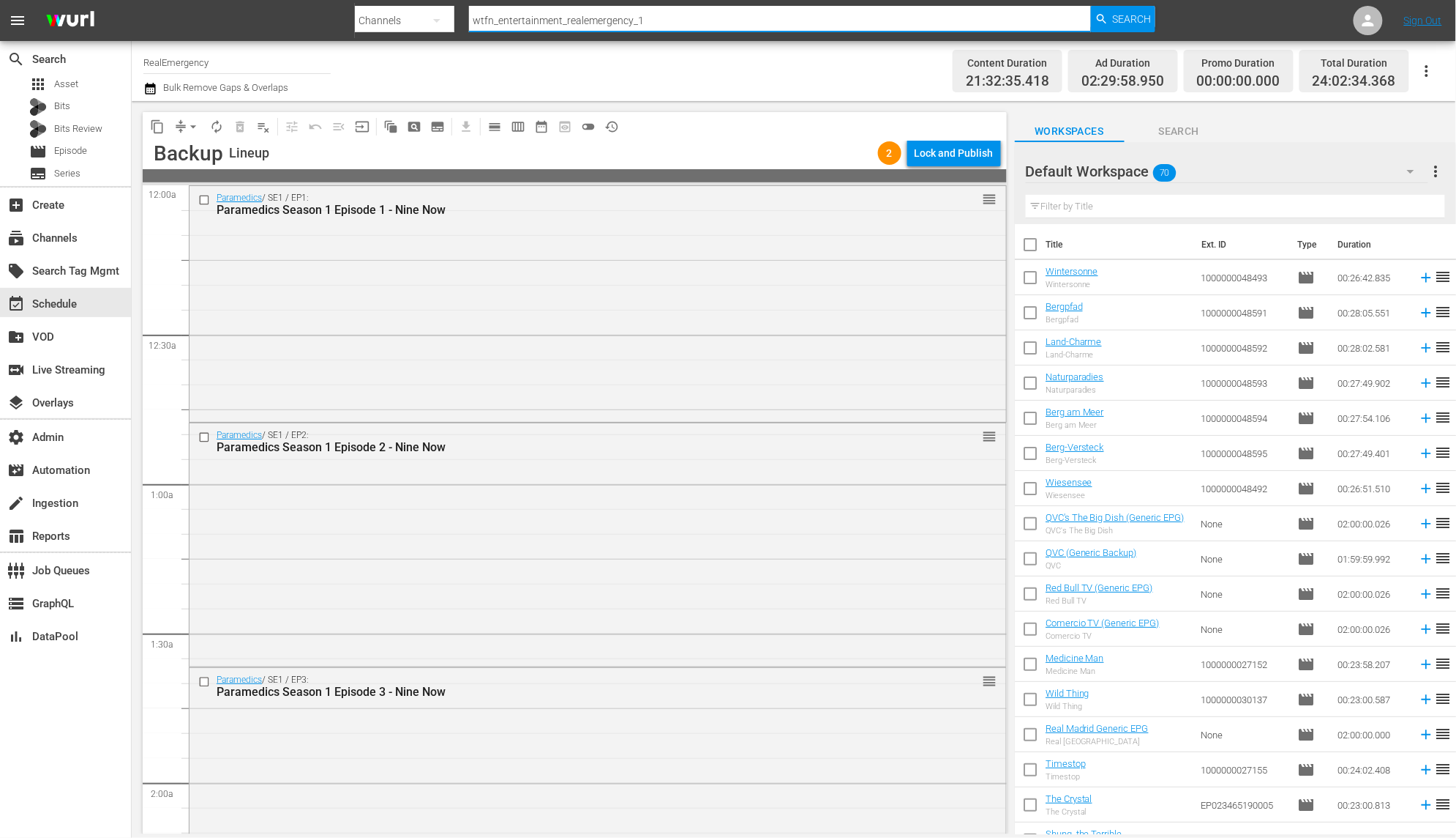
paste input "amc_networks_thewalkingdeadespaol"
drag, startPoint x: 498, startPoint y: 25, endPoint x: 458, endPoint y: 26, distance: 40.0
click at [399, 26] on div "Search By Channels Search ID, Title, Description, Keywords, or Category wtfn_en…" at bounding box center [755, 20] width 801 height 35
type input "amc_networks_thewalkingdeadespaol_1"
click at [1130, 16] on span "Search" at bounding box center [1132, 18] width 39 height 26
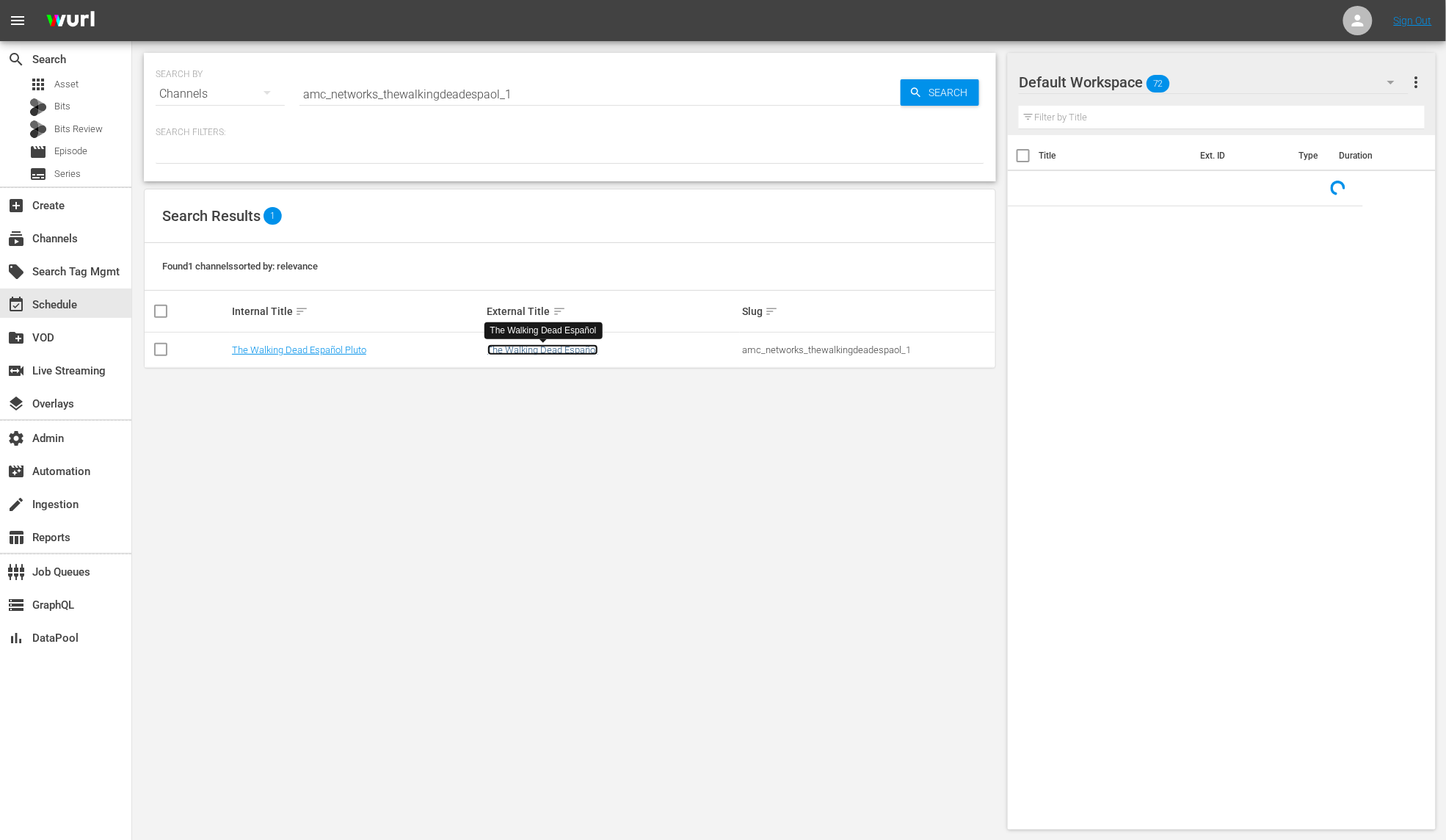
click at [546, 354] on link "The Walking Dead Español" at bounding box center [543, 349] width 111 height 11
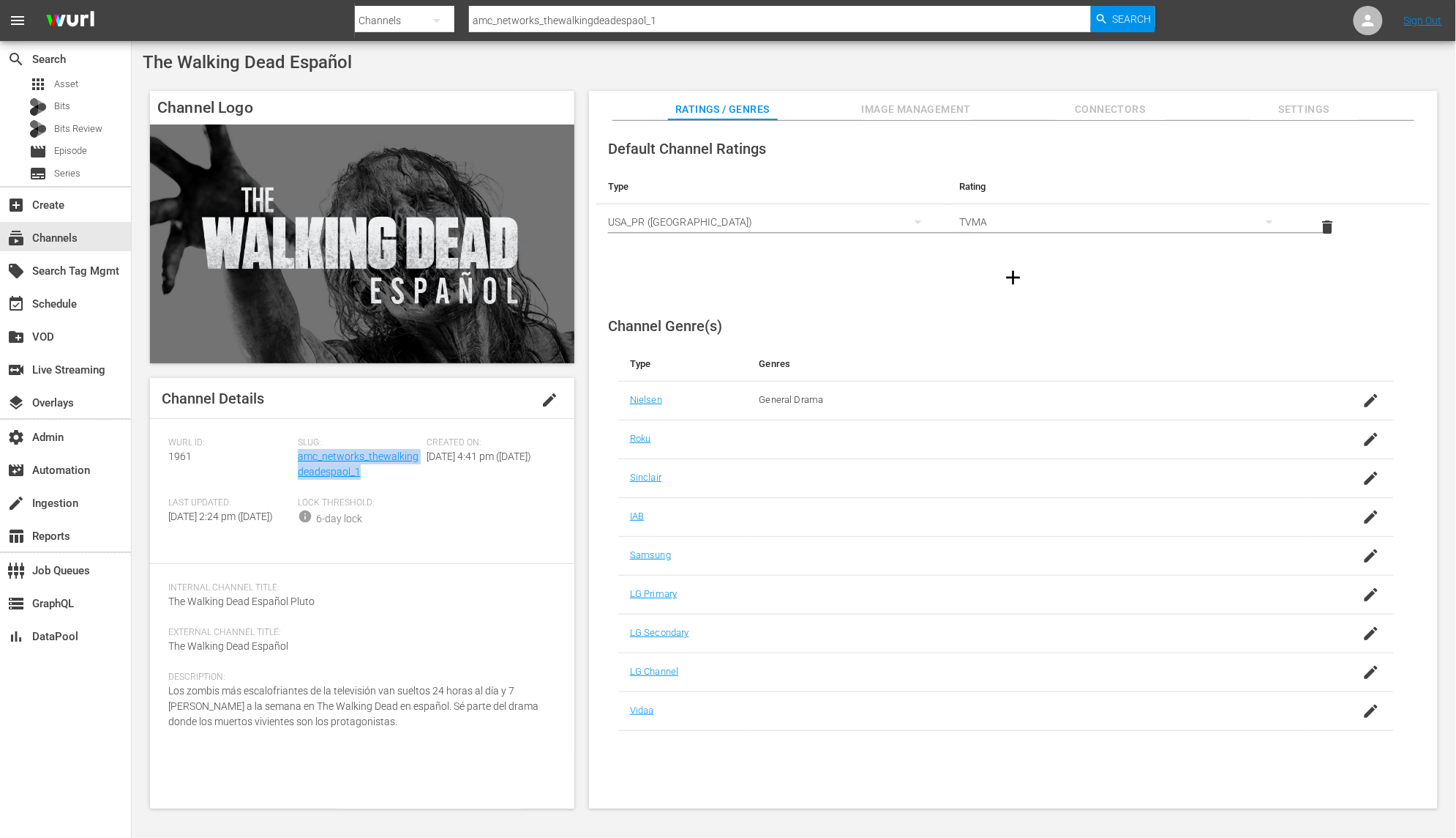
drag, startPoint x: 384, startPoint y: 478, endPoint x: 298, endPoint y: 464, distance: 87.1
click at [298, 464] on div "Slug: amc_networks_thewalkingdeadespaol_1" at bounding box center [363, 468] width 129 height 60
click at [161, 460] on div "Channel Details edit Wurl ID: 1961 Slug: amc_networks_thewalkingdeadespaol_1 Cr…" at bounding box center [363, 593] width 425 height 431
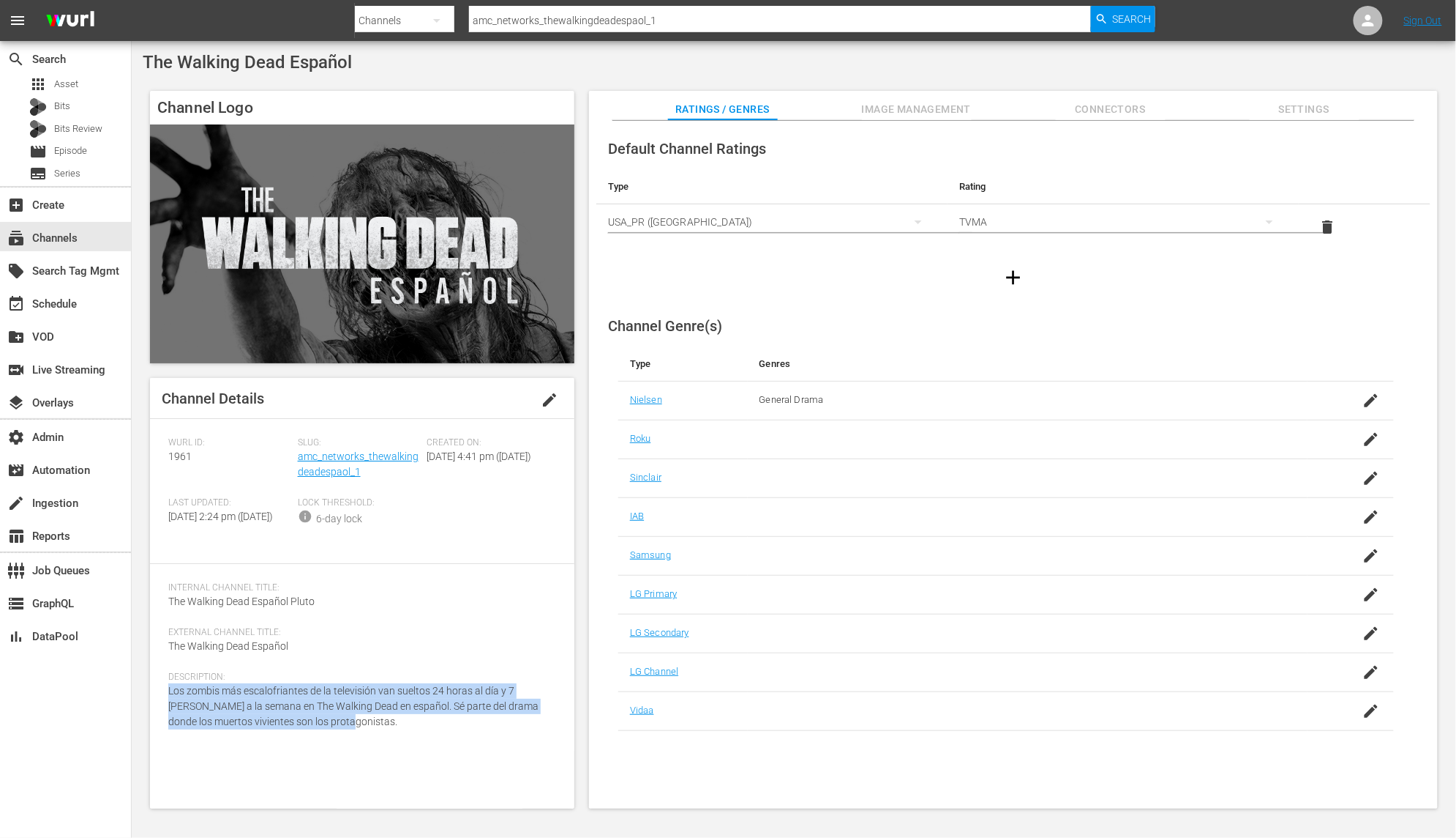
drag, startPoint x: 322, startPoint y: 746, endPoint x: 133, endPoint y: 720, distance: 190.8
click at [133, 720] on div "The Walking Dead Español Channel Logo Channel Details edit Wurl ID: 1961 Slug: …" at bounding box center [794, 434] width 1324 height 787
click at [357, 453] on link "amc_networks_thewalkingdeadespaol_1" at bounding box center [358, 464] width 121 height 27
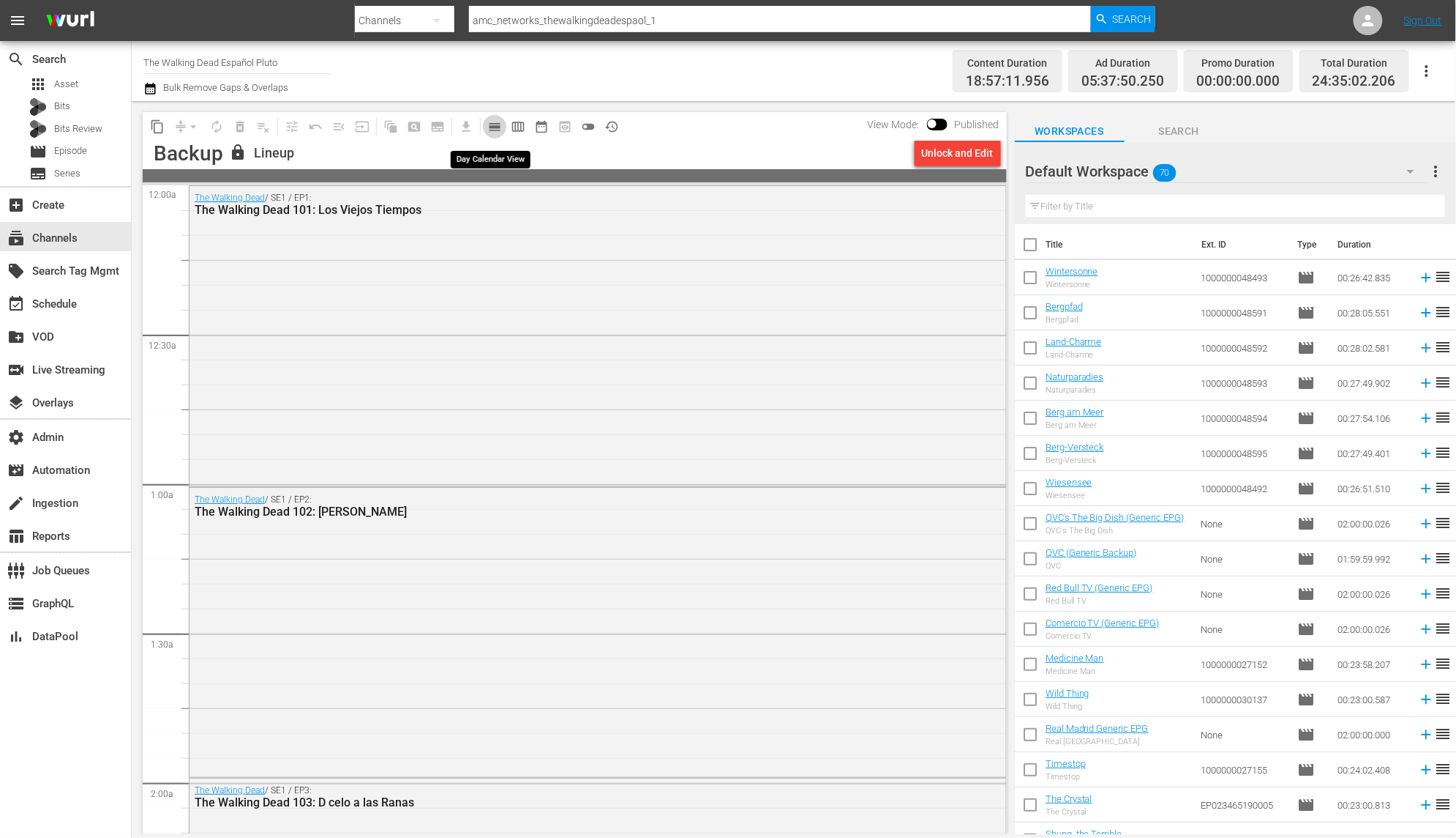
click at [494, 128] on span "calendar_view_day_outlined" at bounding box center [494, 126] width 14 height 14
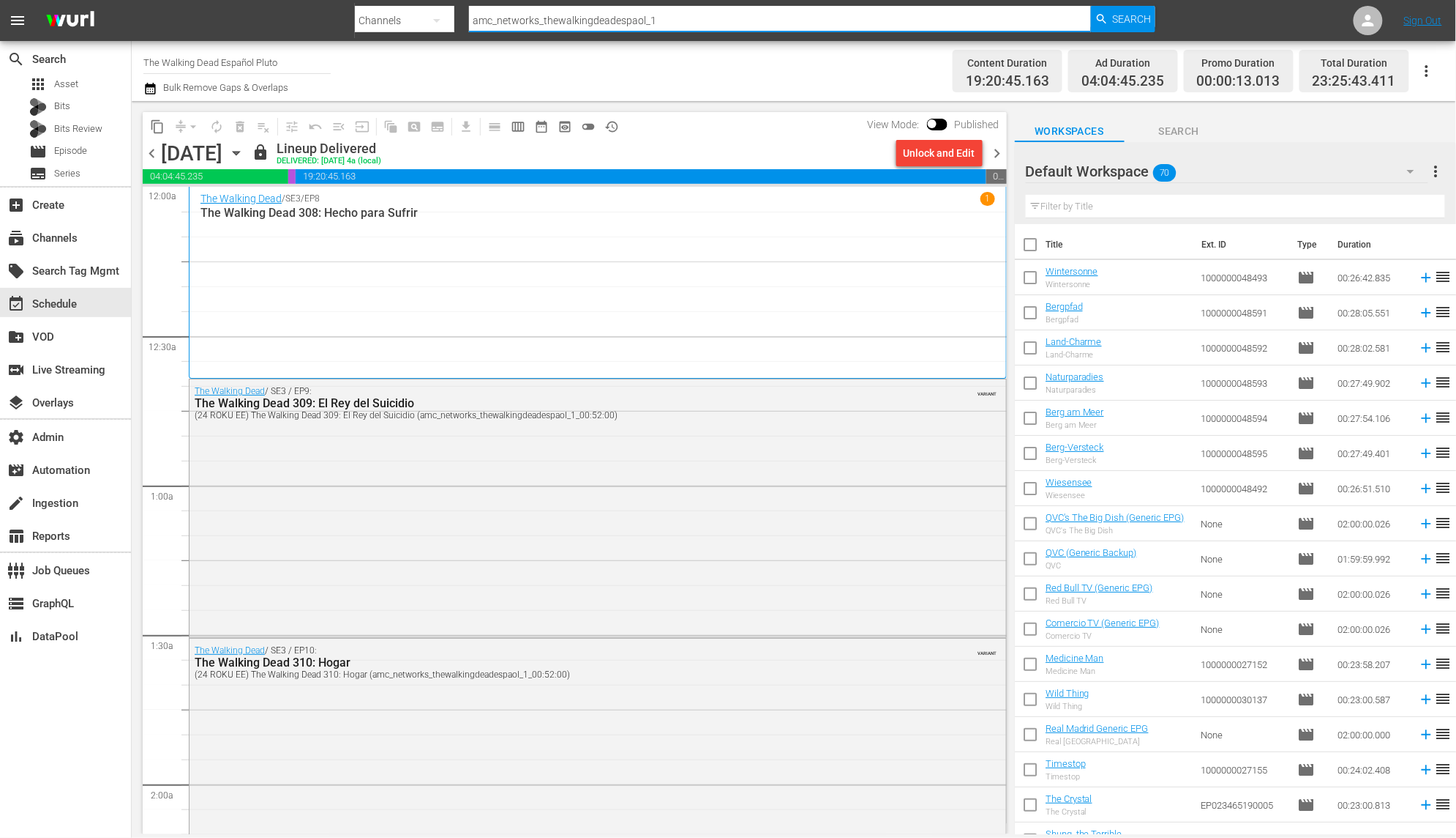
drag, startPoint x: 689, startPoint y: 20, endPoint x: 449, endPoint y: 14, distance: 240.1
click at [449, 14] on div "Search By Channels Search ID, Title, Description, Keywords, or Category amc_net…" at bounding box center [755, 20] width 801 height 35
paste input "amcespan"
type input "amc_amcespanol_1"
click at [1141, 16] on span "Search" at bounding box center [1132, 18] width 39 height 26
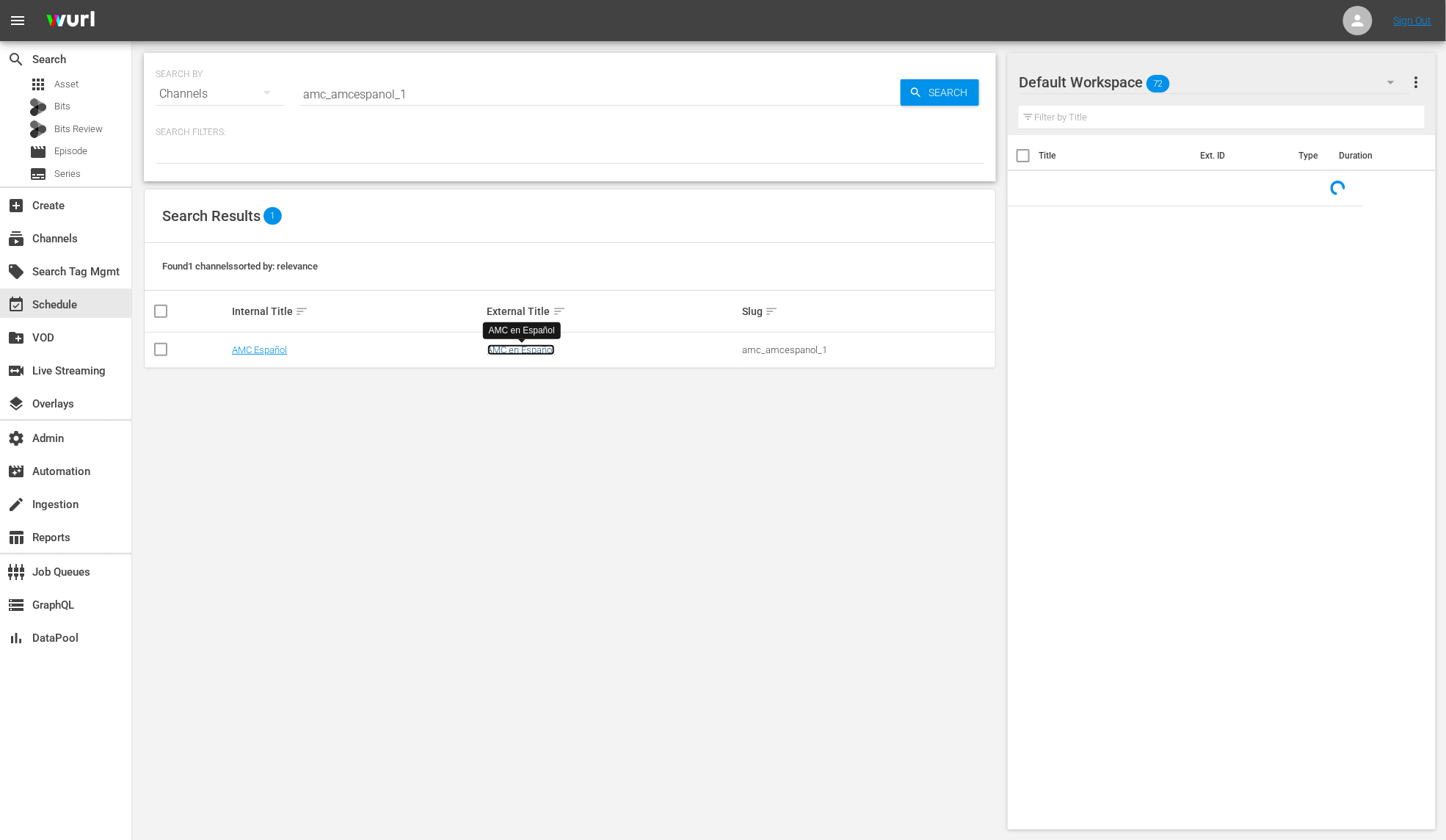
click at [547, 352] on link "AMC en Español" at bounding box center [521, 349] width 67 height 11
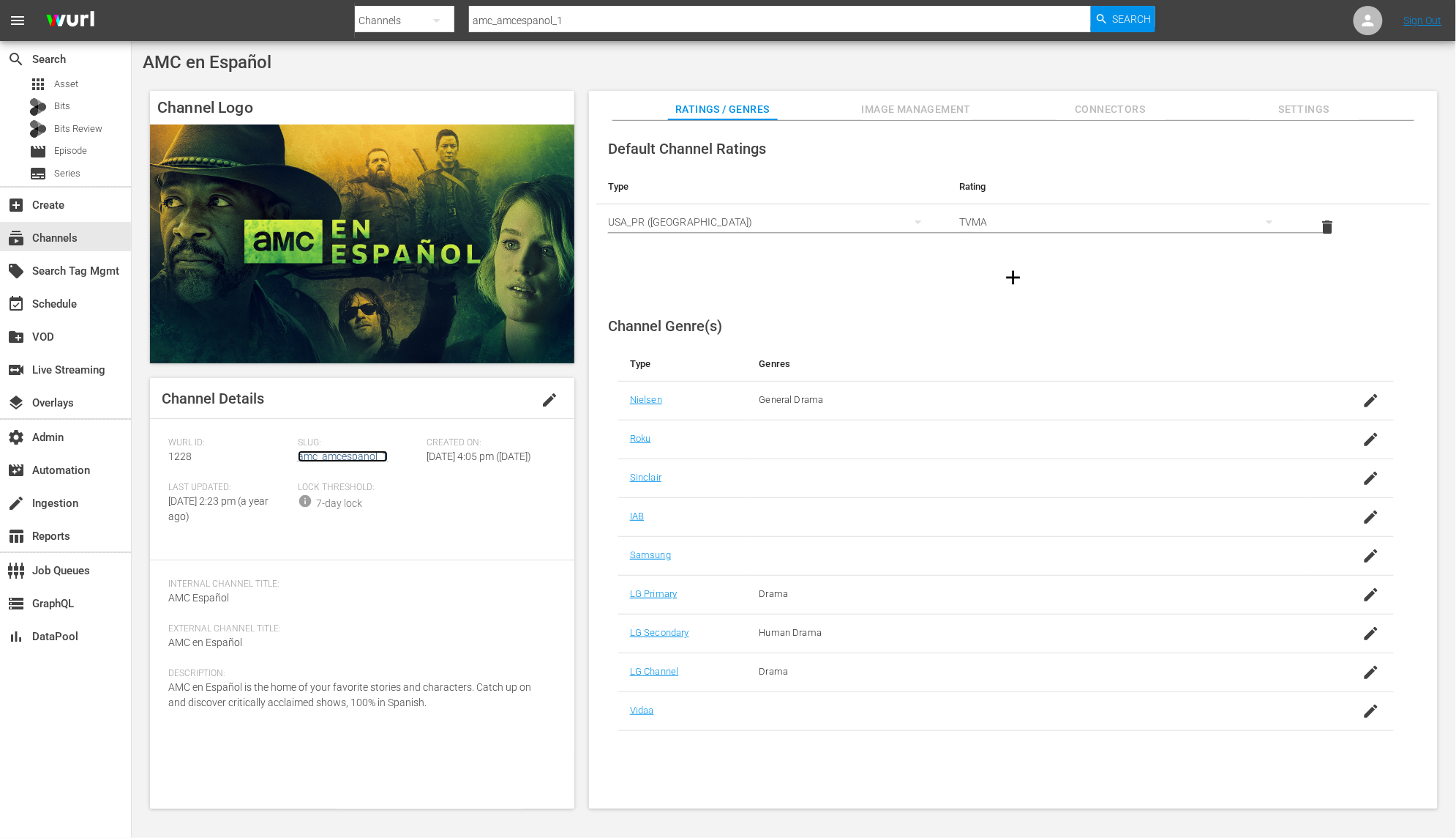
click at [368, 458] on link "amc_amcespanol_1" at bounding box center [342, 456] width 90 height 12
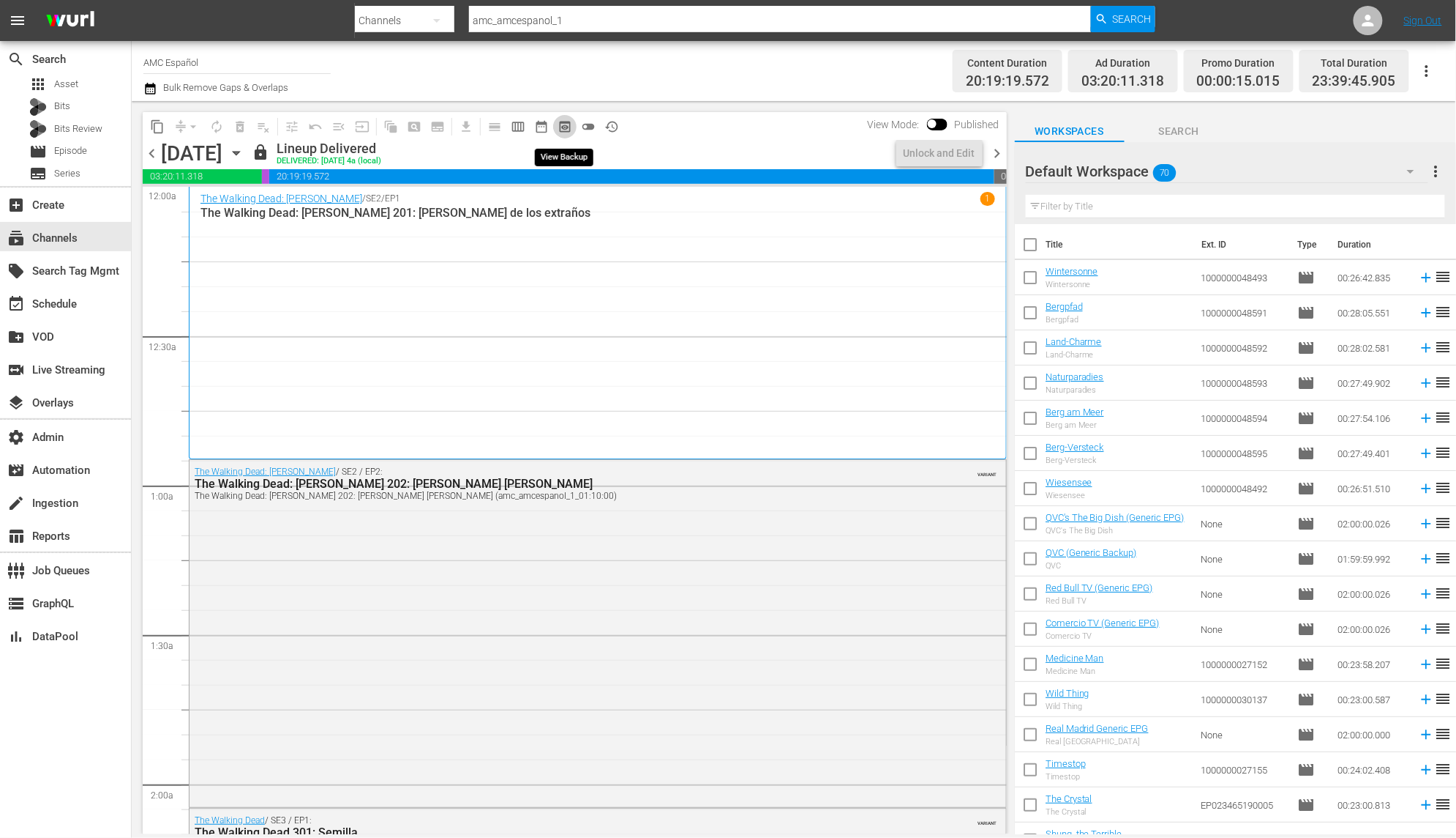
click at [567, 128] on span "preview_outlined" at bounding box center [564, 126] width 14 height 14
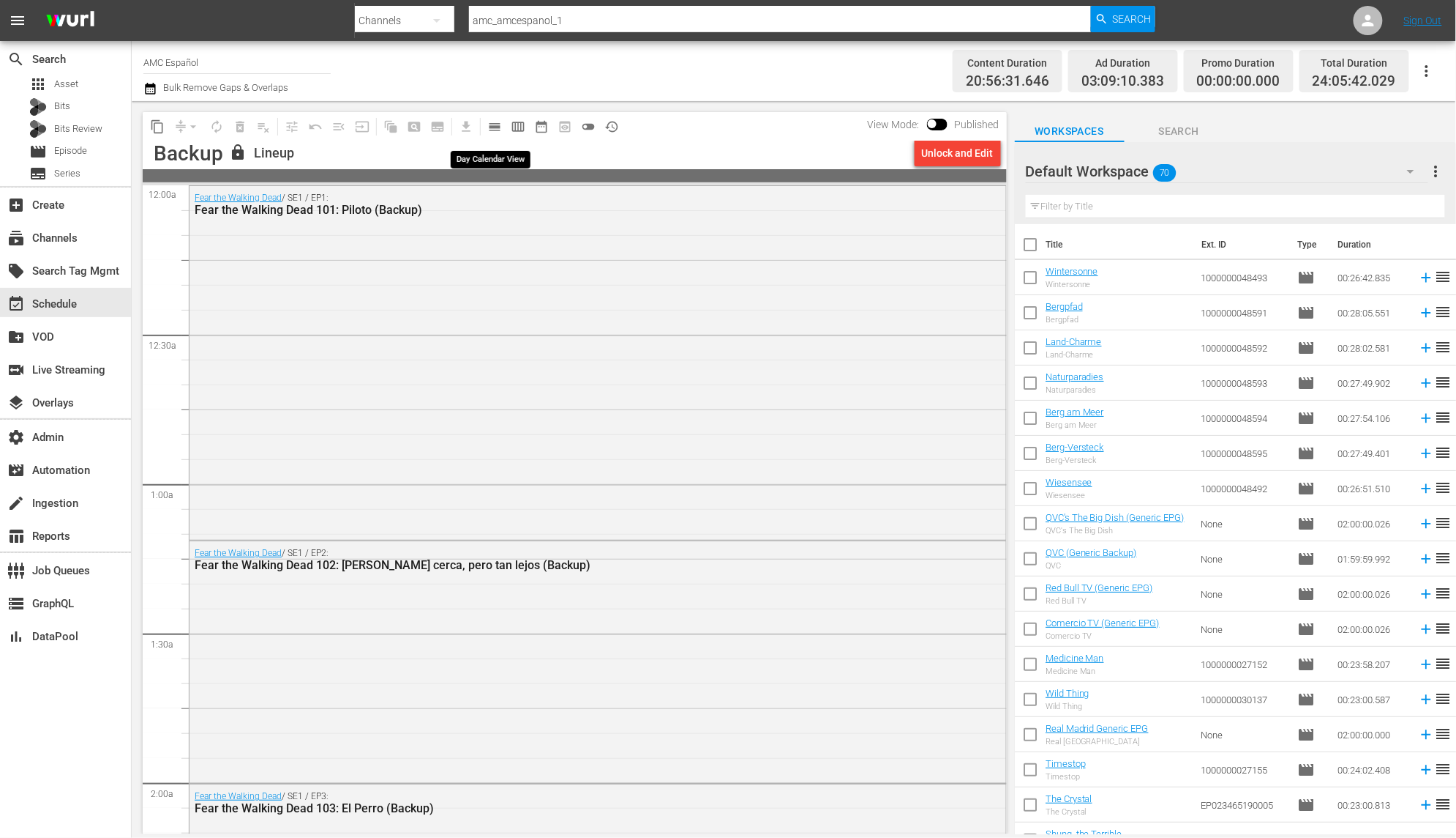
click at [498, 126] on span "calendar_view_day_outlined" at bounding box center [494, 126] width 14 height 14
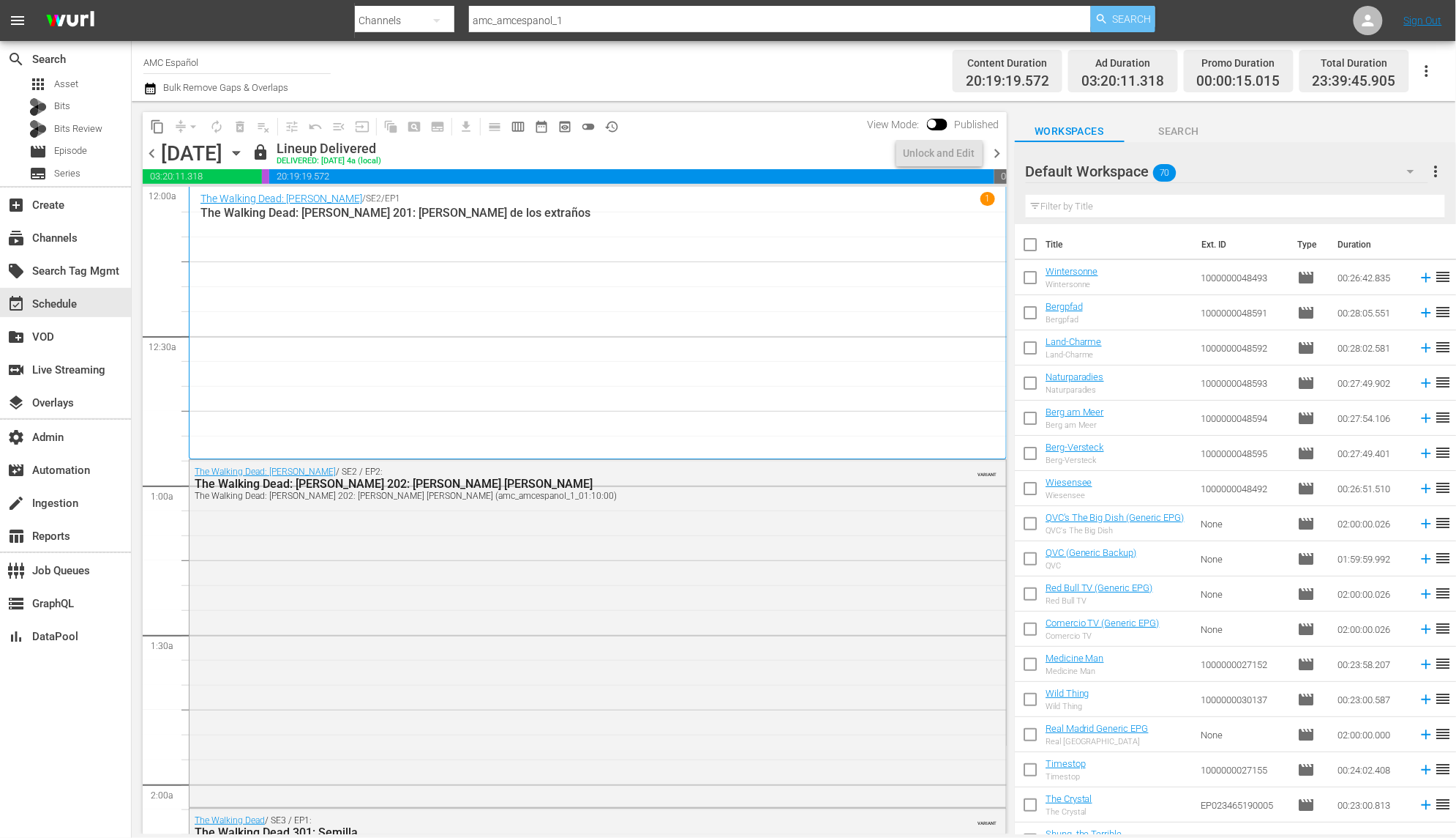
click at [1124, 14] on span "Search" at bounding box center [1132, 18] width 39 height 26
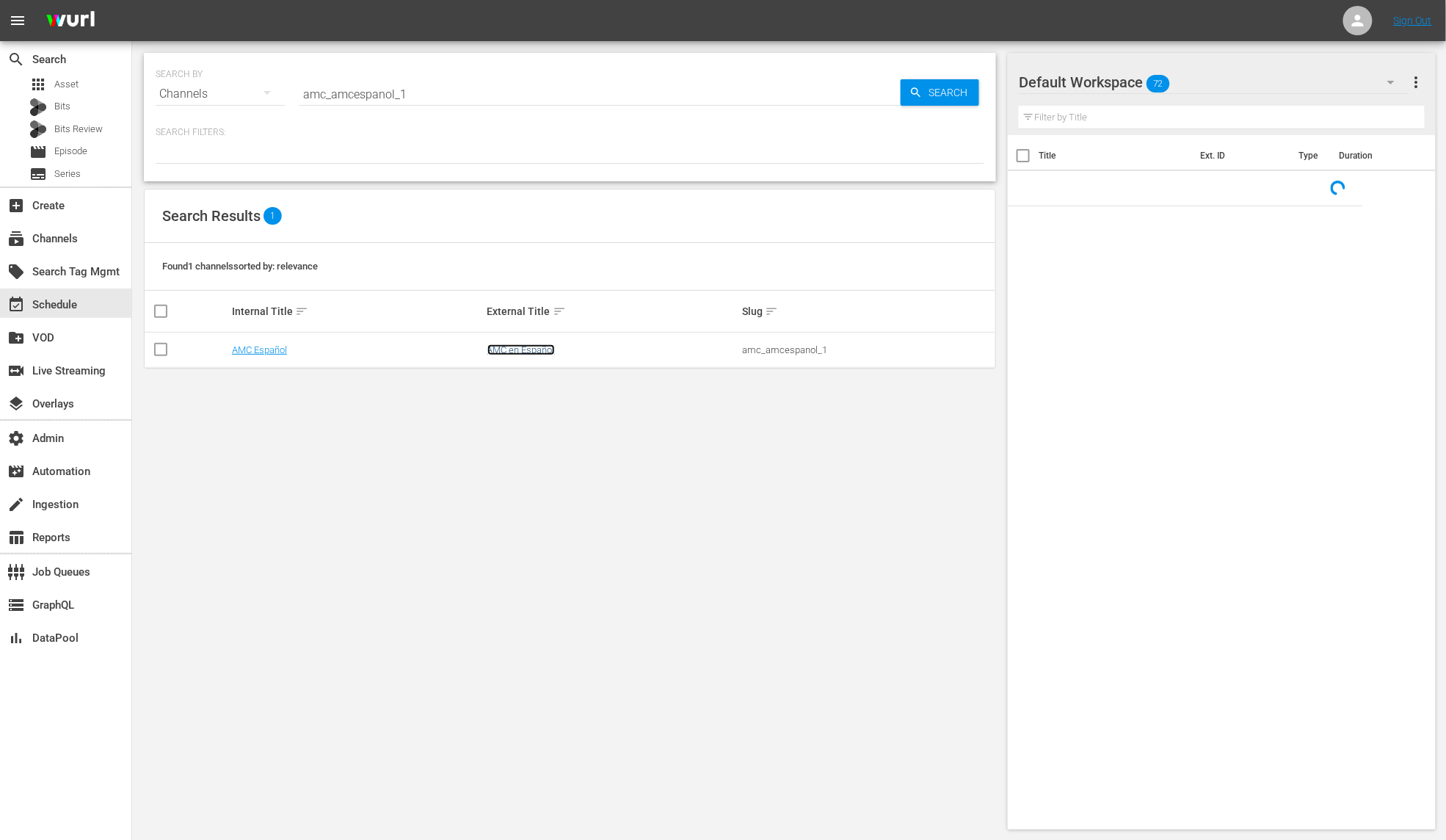
click at [534, 352] on link "AMC en Español" at bounding box center [521, 349] width 67 height 11
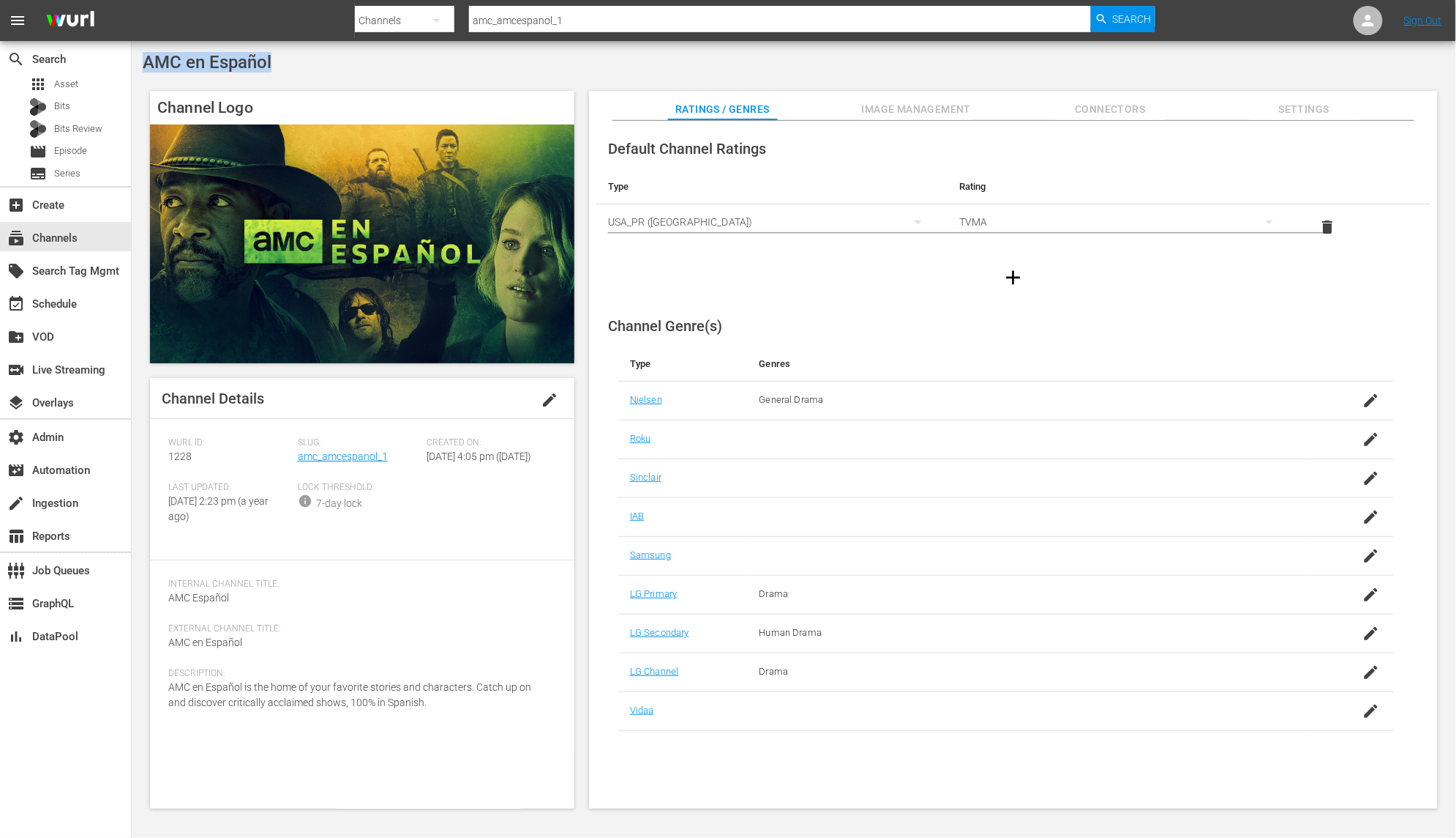
drag, startPoint x: 235, startPoint y: 71, endPoint x: 144, endPoint y: 68, distance: 91.0
click at [144, 68] on div "AMC en Español" at bounding box center [794, 62] width 1302 height 20
drag, startPoint x: 400, startPoint y: 451, endPoint x: 296, endPoint y: 461, distance: 104.5
click at [298, 461] on div "Slug: amc_amcespanol_1" at bounding box center [363, 459] width 129 height 45
drag, startPoint x: 196, startPoint y: 452, endPoint x: 164, endPoint y: 458, distance: 32.6
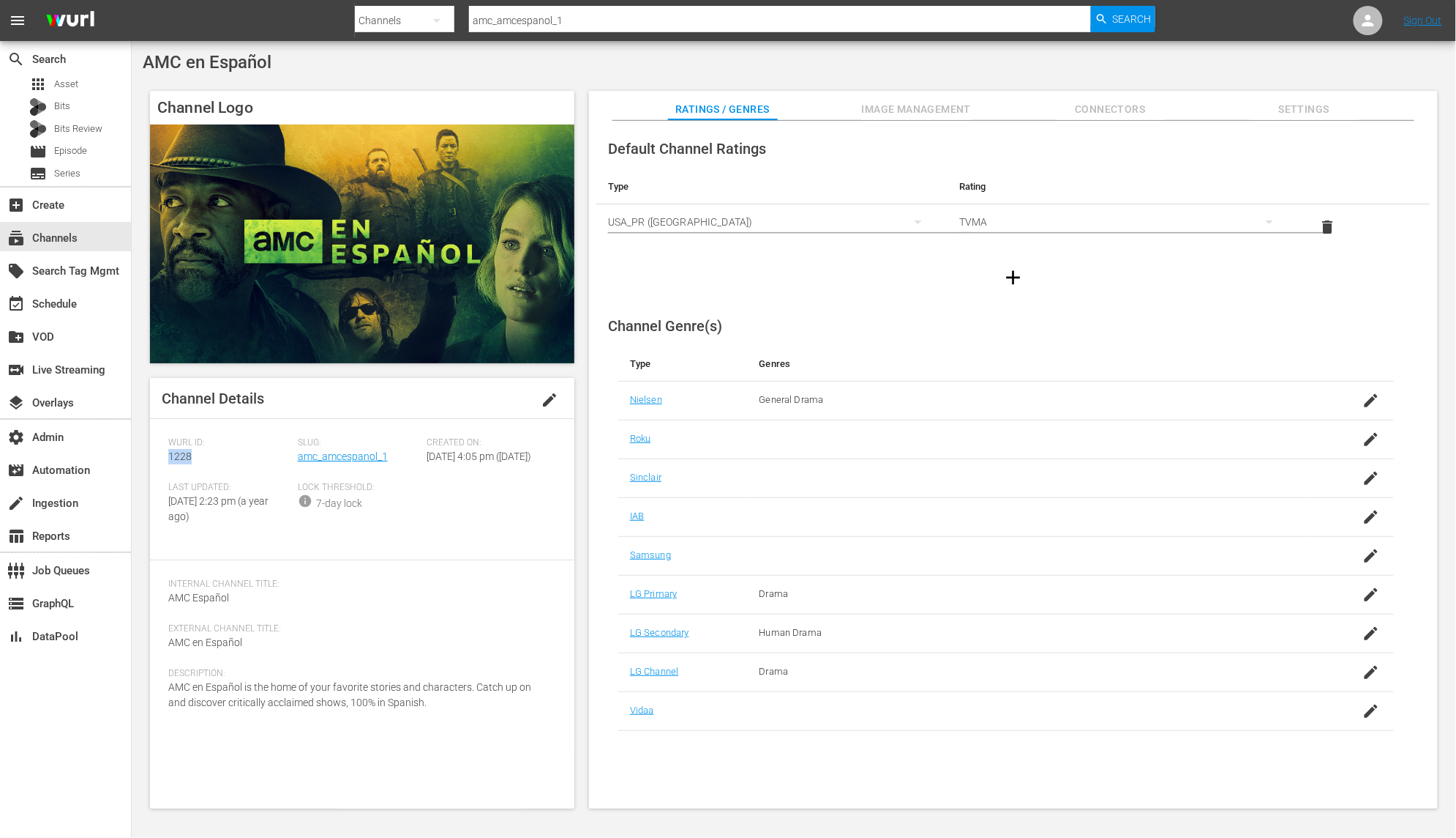
click at [164, 458] on div "Channel Details edit Wurl ID: 1228 Slug: amc_amcespanol_1 Created On: Thu June …" at bounding box center [363, 593] width 425 height 431
drag, startPoint x: 420, startPoint y: 726, endPoint x: 157, endPoint y: 707, distance: 263.7
click at [157, 707] on div "Channel Details edit Wurl ID: 1228 Slug: amc_amcespanol_1 Created On: Thu June …" at bounding box center [363, 593] width 425 height 431
drag, startPoint x: 623, startPoint y: 23, endPoint x: 324, endPoint y: 25, distance: 299.0
click at [324, 25] on nav "menu Search By Channels Search ID, Title, Description, Keywords, or Category am…" at bounding box center [728, 20] width 1456 height 41
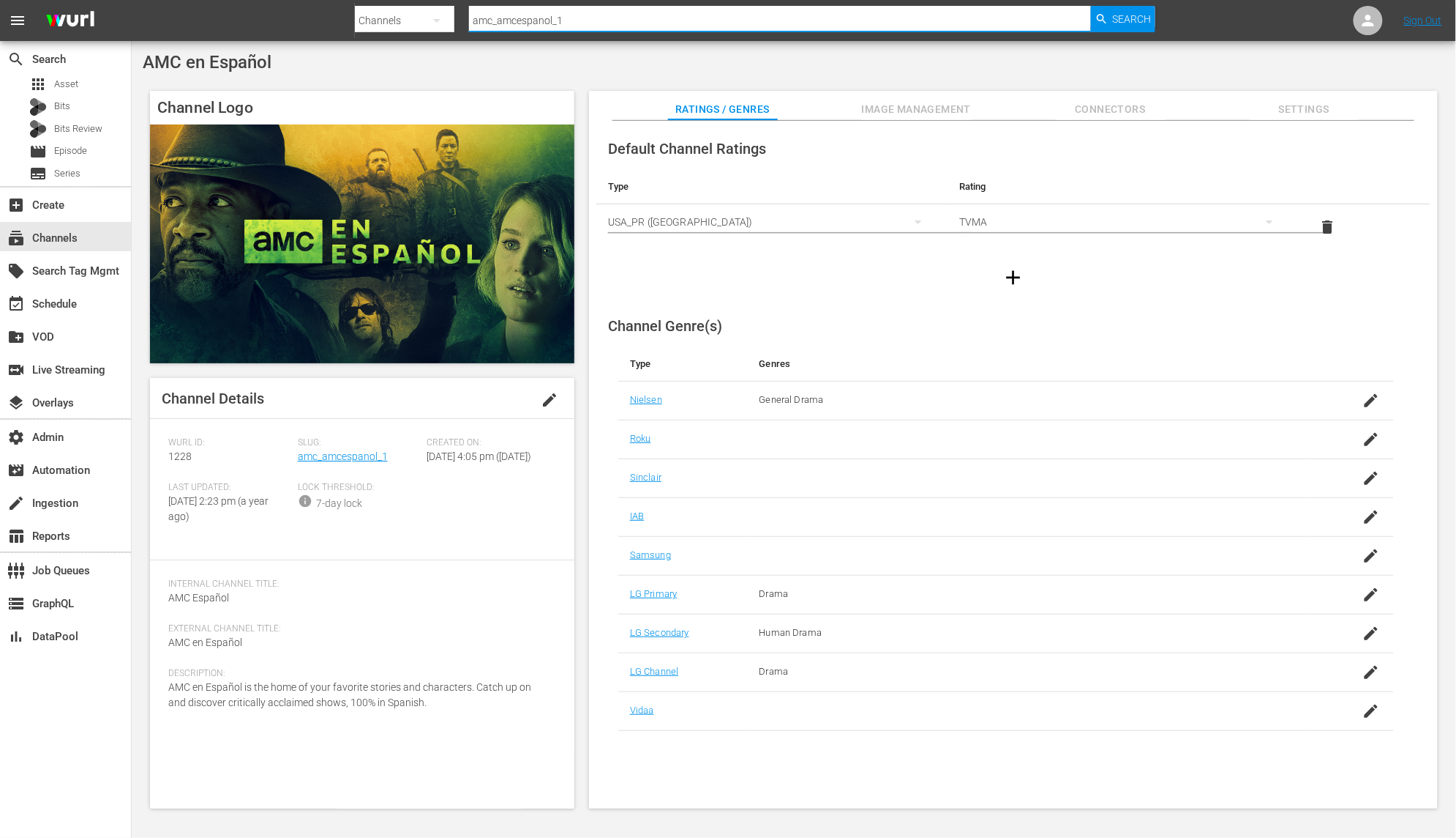
paste input "e_networks_60daysininternationa"
type input "ae_networks_60daysininternational_1"
click at [1119, 18] on span "Search" at bounding box center [1132, 18] width 39 height 26
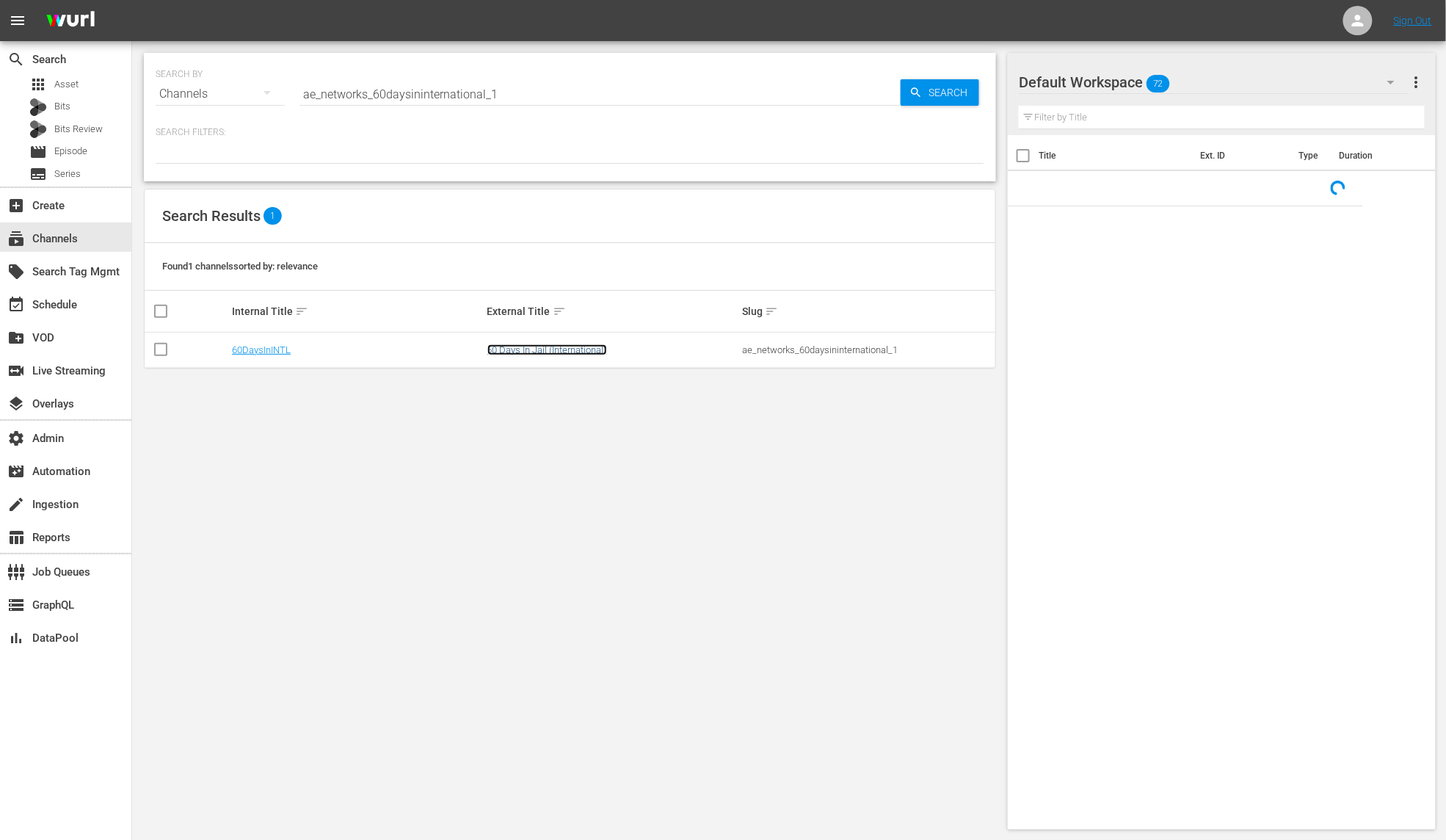
click at [552, 354] on link "60 Days In Jail (International)" at bounding box center [547, 349] width 120 height 11
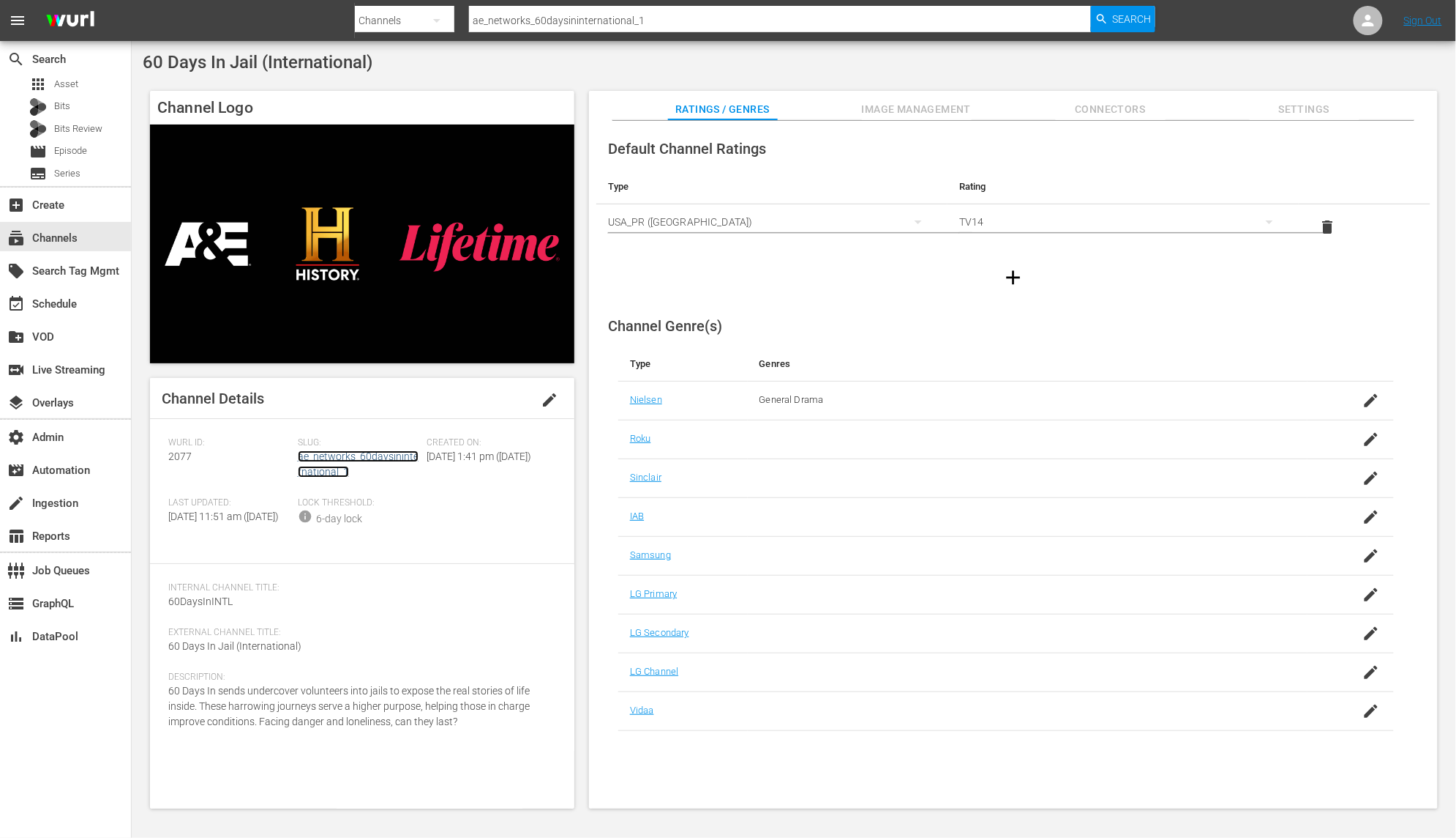
click at [365, 457] on link "ae_networks_60daysininternational_1" at bounding box center [358, 464] width 121 height 27
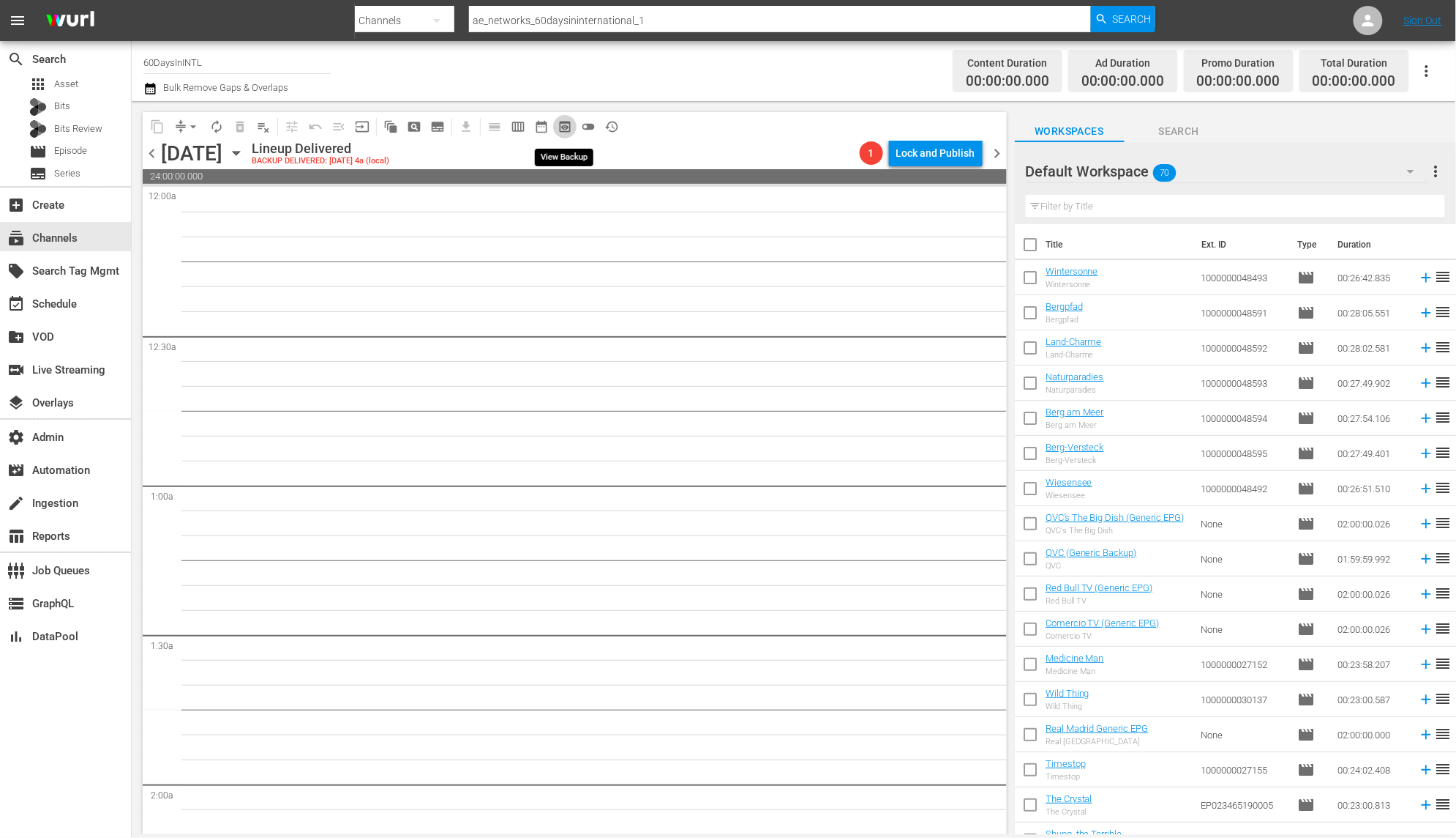
click at [569, 126] on span "preview_outlined" at bounding box center [564, 126] width 14 height 14
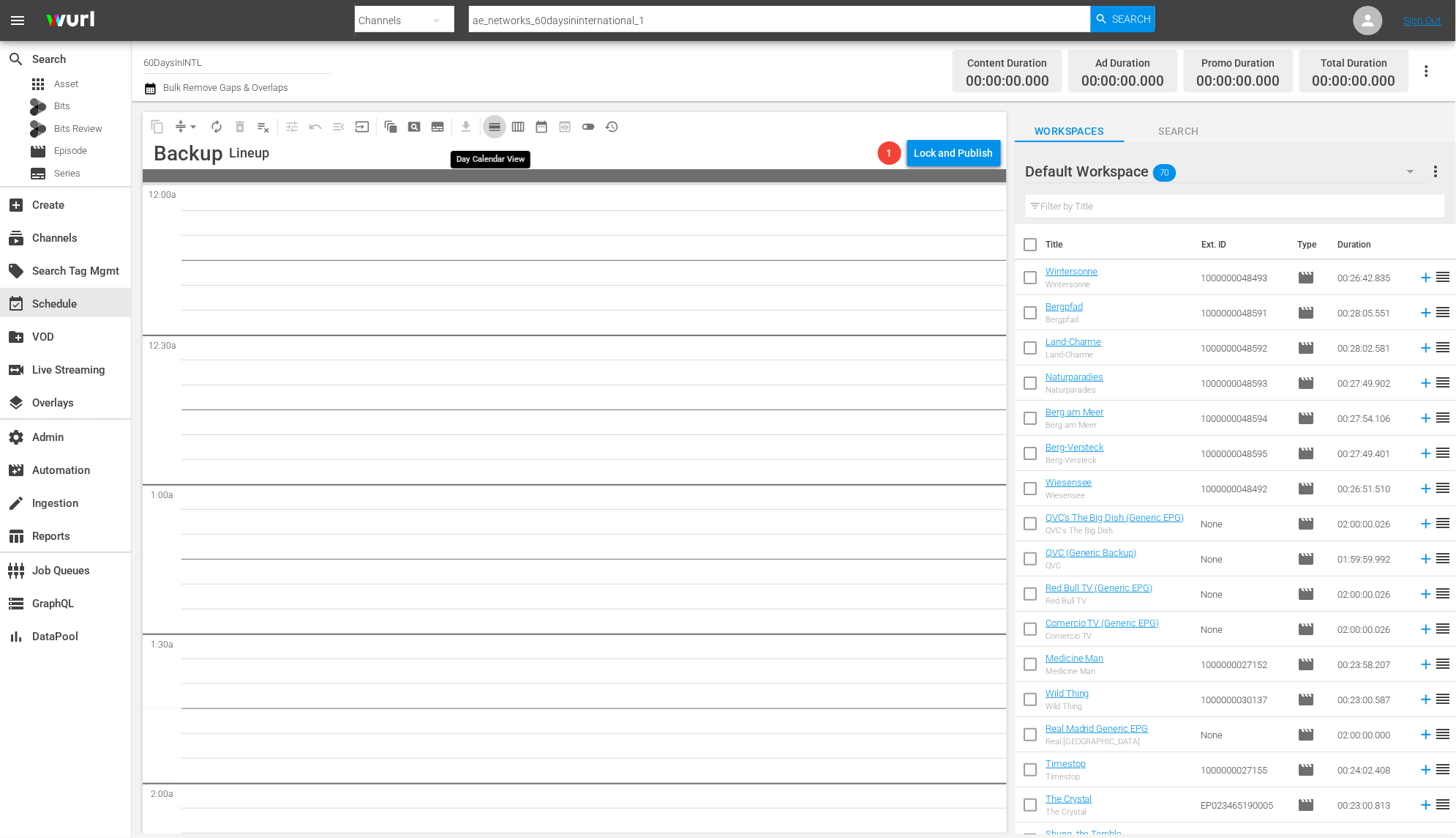
click at [493, 126] on span "calendar_view_day_outlined" at bounding box center [494, 126] width 14 height 14
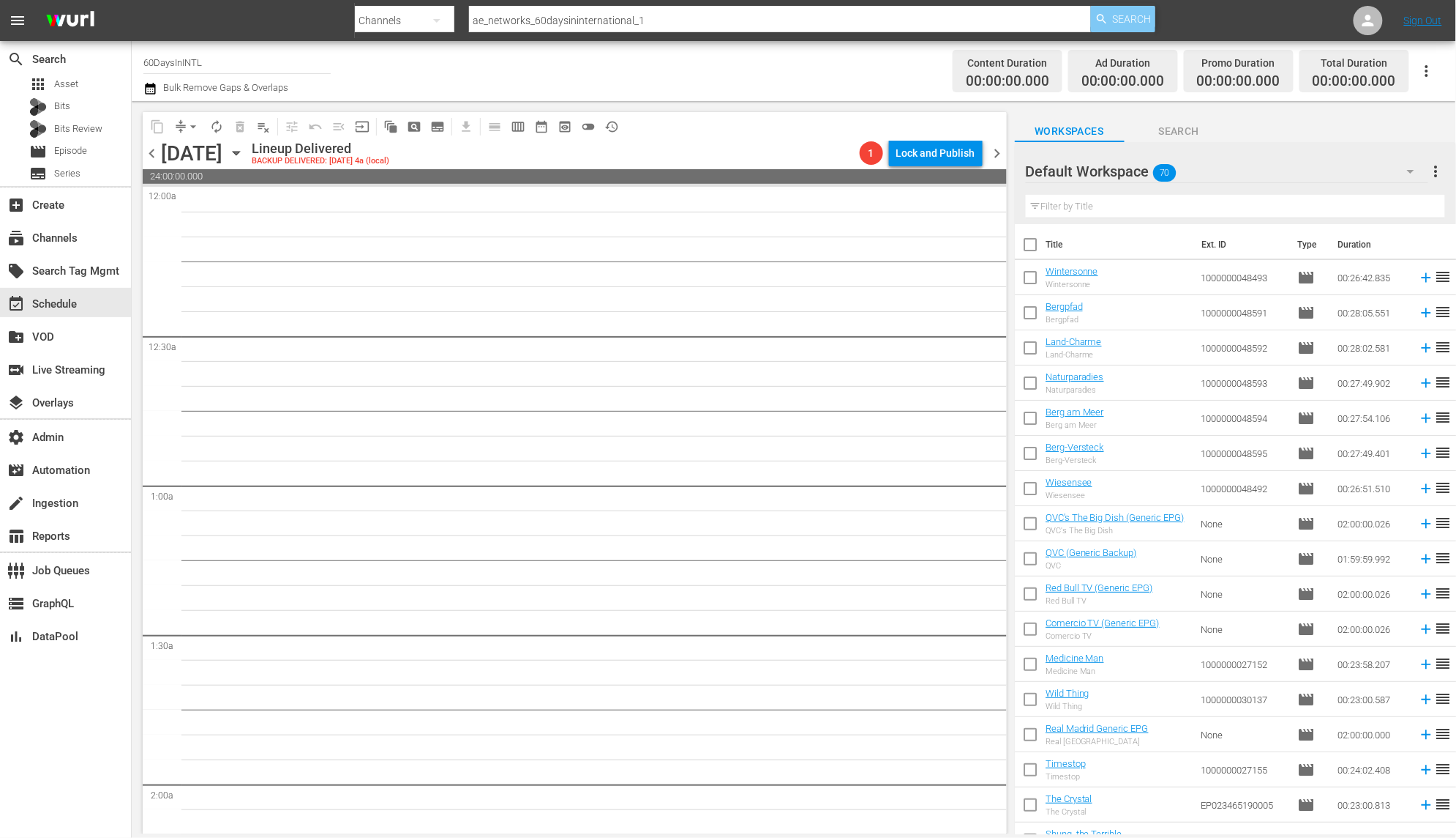
click at [1130, 18] on span "Search" at bounding box center [1132, 18] width 39 height 26
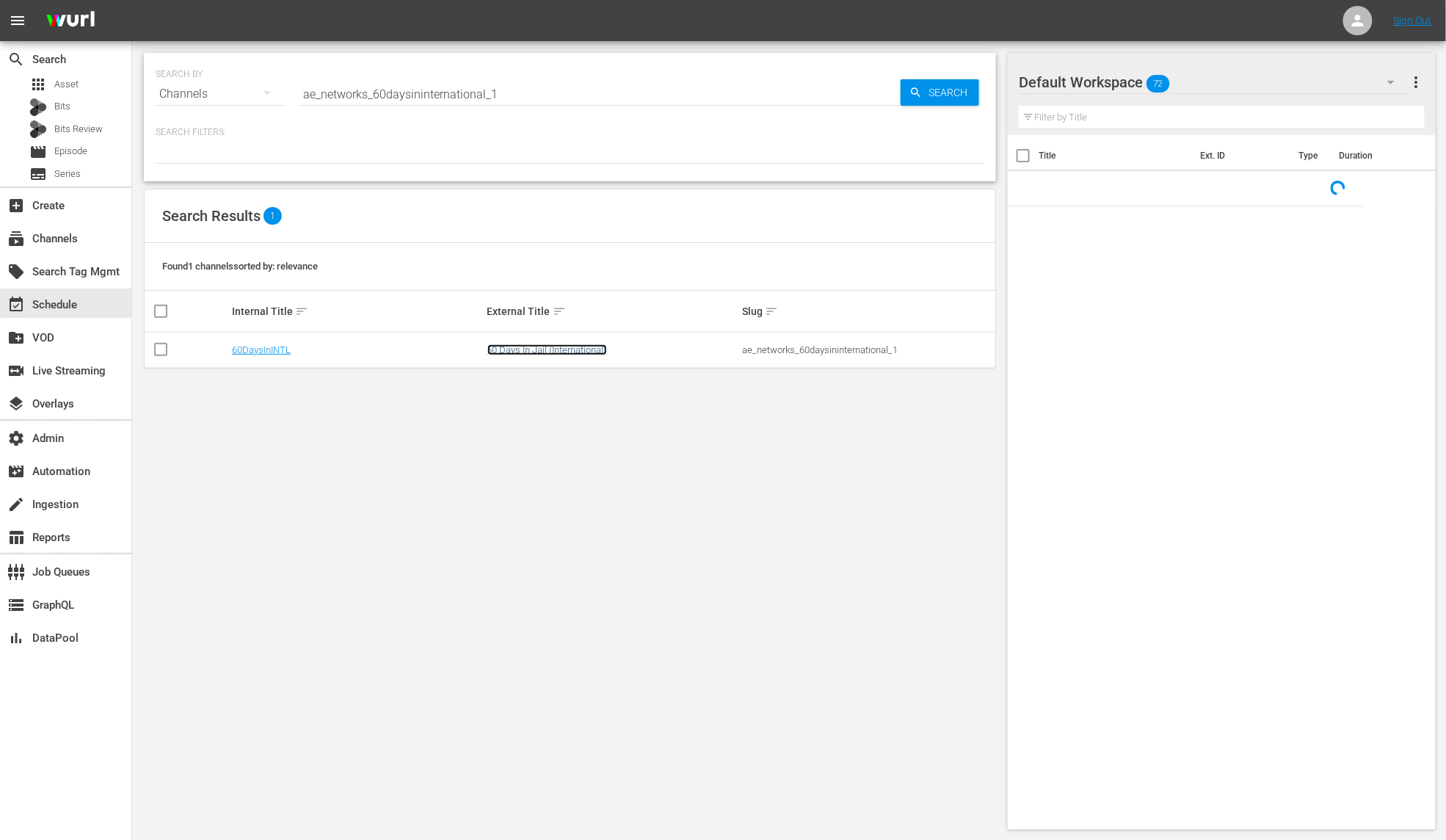
click at [572, 347] on link "60 Days In Jail (International)" at bounding box center [547, 349] width 120 height 11
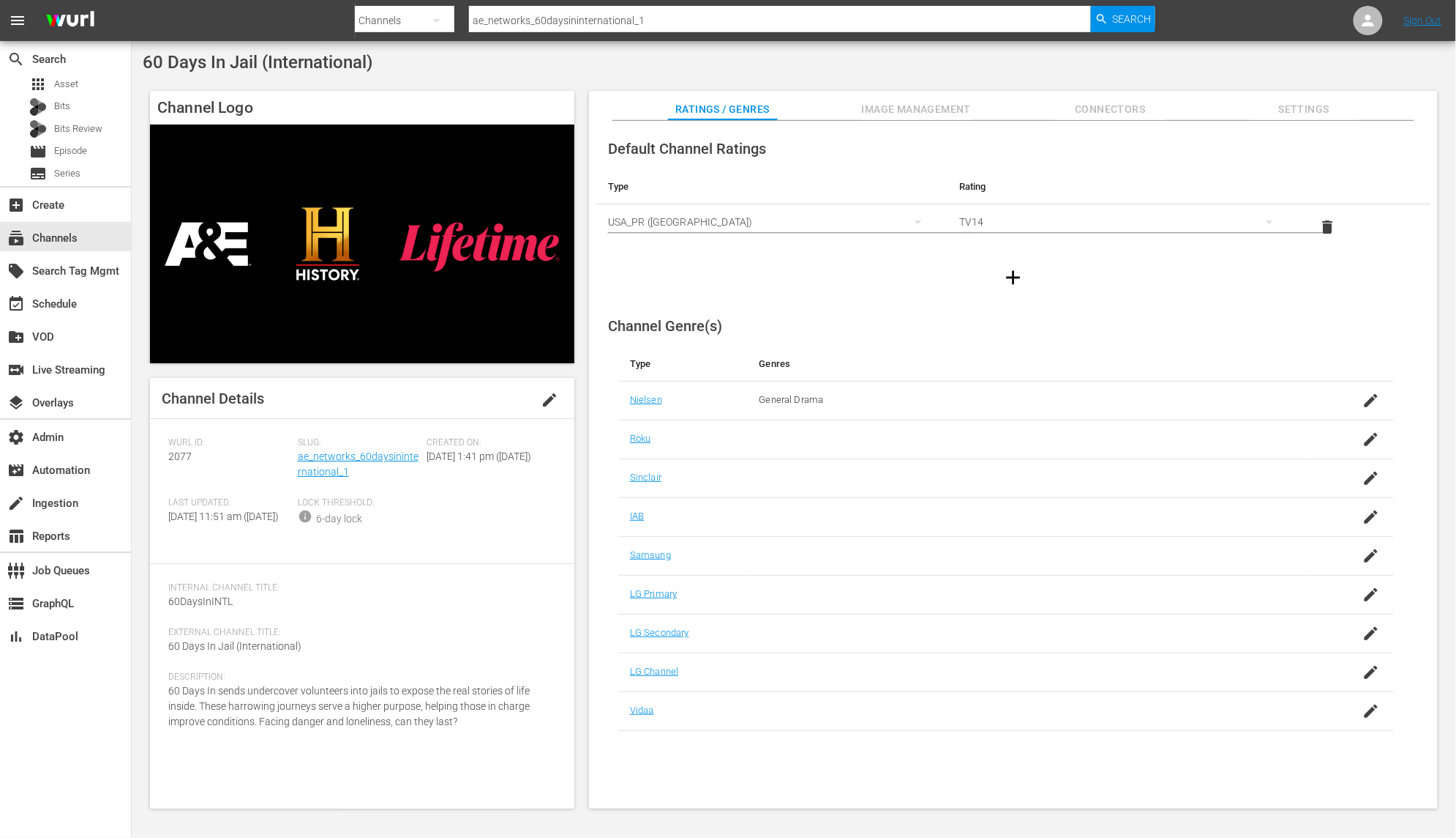
drag, startPoint x: 451, startPoint y: 733, endPoint x: 162, endPoint y: 706, distance: 290.3
click at [162, 706] on div "Channel Details edit Wurl ID: 2077 Slug: ae_networks_60daysininternational_1 Cr…" at bounding box center [363, 593] width 425 height 431
